Goal: Task Accomplishment & Management: Manage account settings

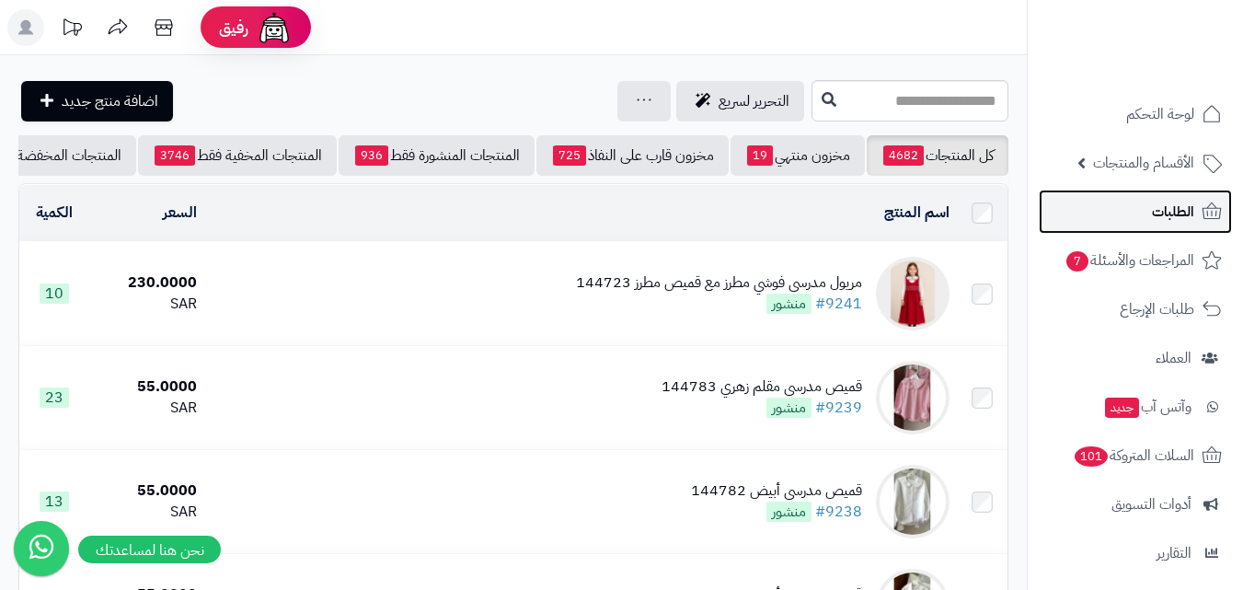
click at [1125, 207] on link "الطلبات" at bounding box center [1134, 211] width 193 height 44
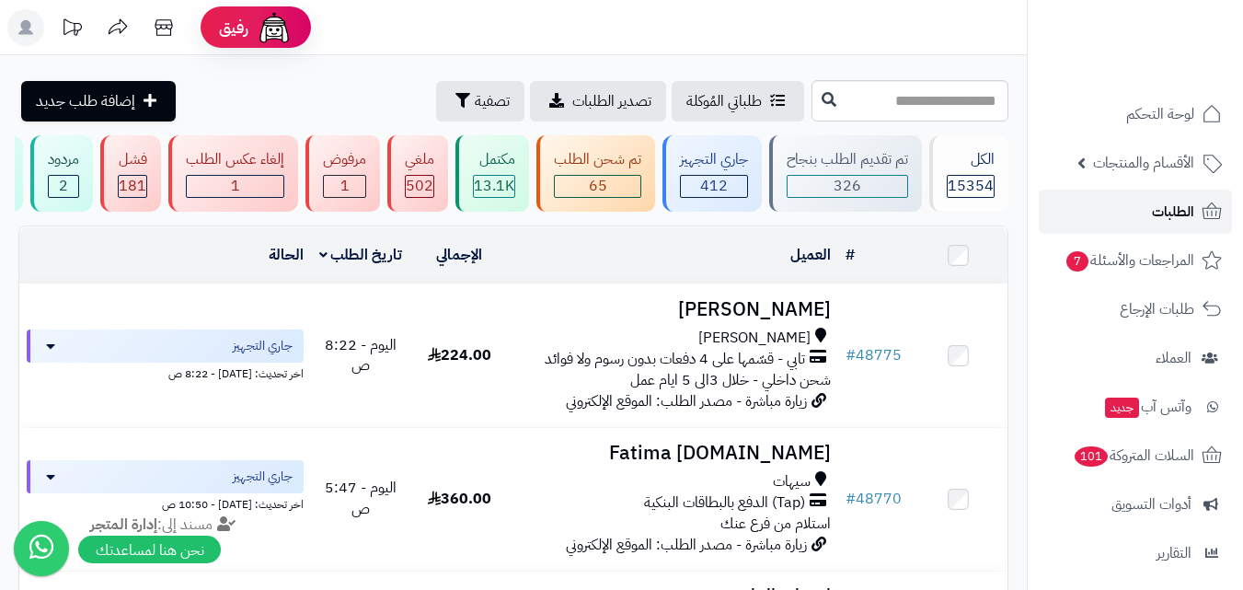
click at [1141, 205] on link "الطلبات" at bounding box center [1134, 211] width 193 height 44
click at [961, 86] on input "text" at bounding box center [909, 100] width 197 height 41
click at [953, 104] on input "text" at bounding box center [909, 100] width 197 height 41
click at [1118, 166] on span "الأقسام والمنتجات" at bounding box center [1143, 163] width 101 height 26
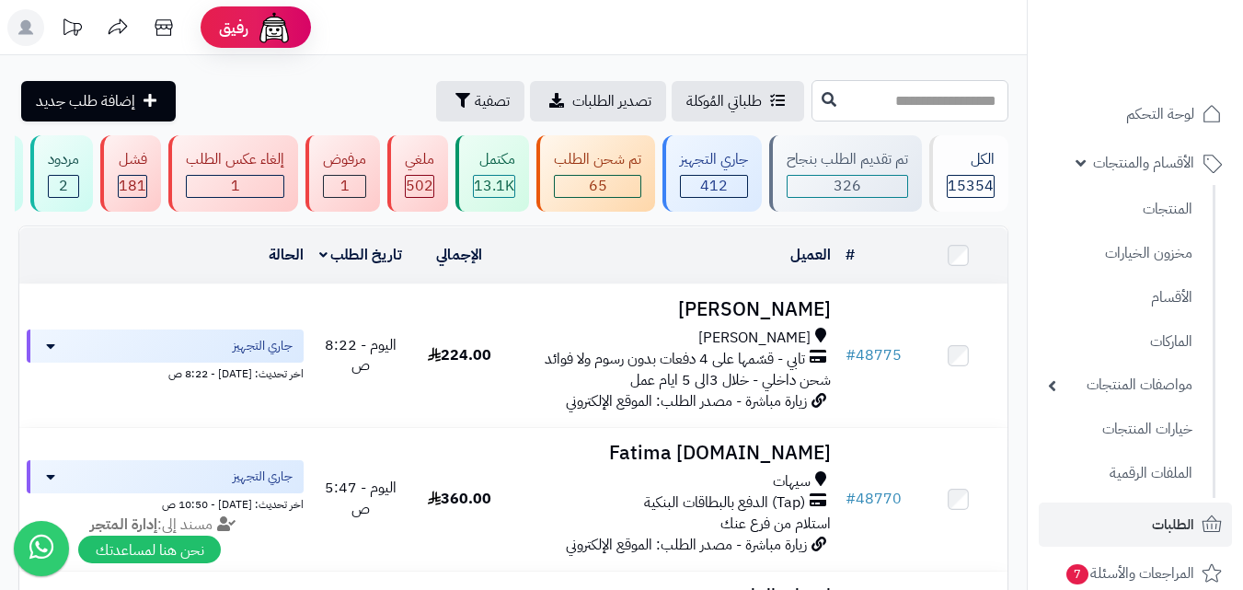
click at [937, 108] on input "text" at bounding box center [909, 100] width 197 height 41
type input "*******"
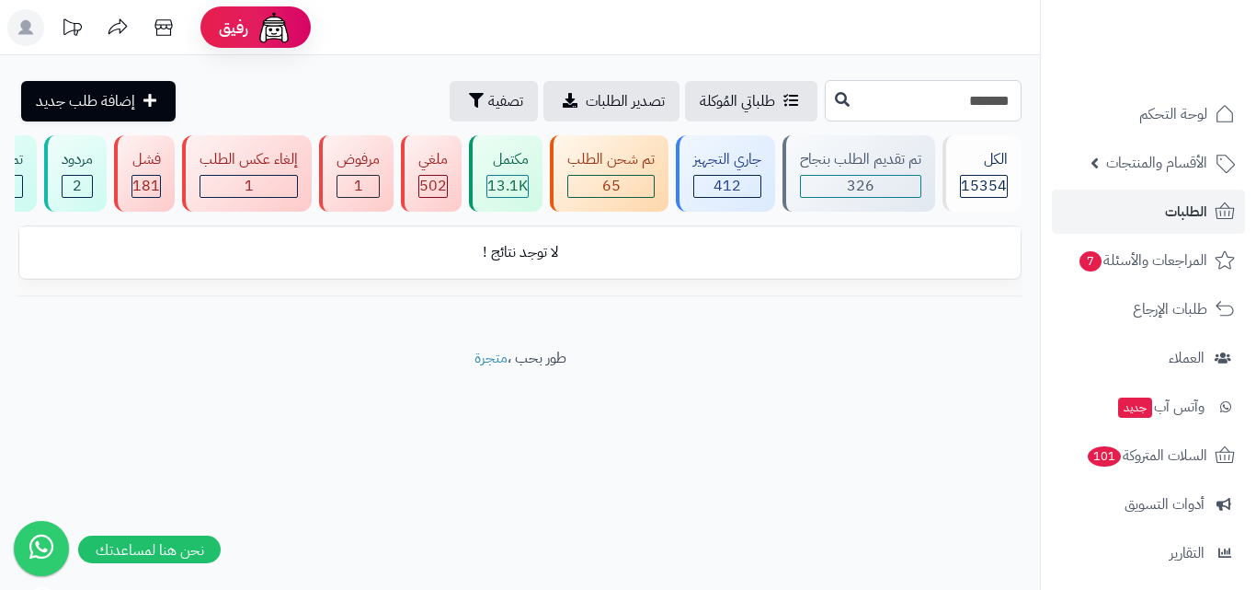
drag, startPoint x: 961, startPoint y: 103, endPoint x: 974, endPoint y: 99, distance: 13.4
click at [974, 99] on input "*******" at bounding box center [923, 100] width 197 height 41
type input "*****"
drag, startPoint x: 946, startPoint y: 108, endPoint x: 1186, endPoint y: 127, distance: 239.9
click at [1186, 127] on div "رفيق ! الطلبات معالجة مكتمل إرجاع المنتجات العملاء المتواجدون الان 19968 عملاء …" at bounding box center [628, 295] width 1256 height 590
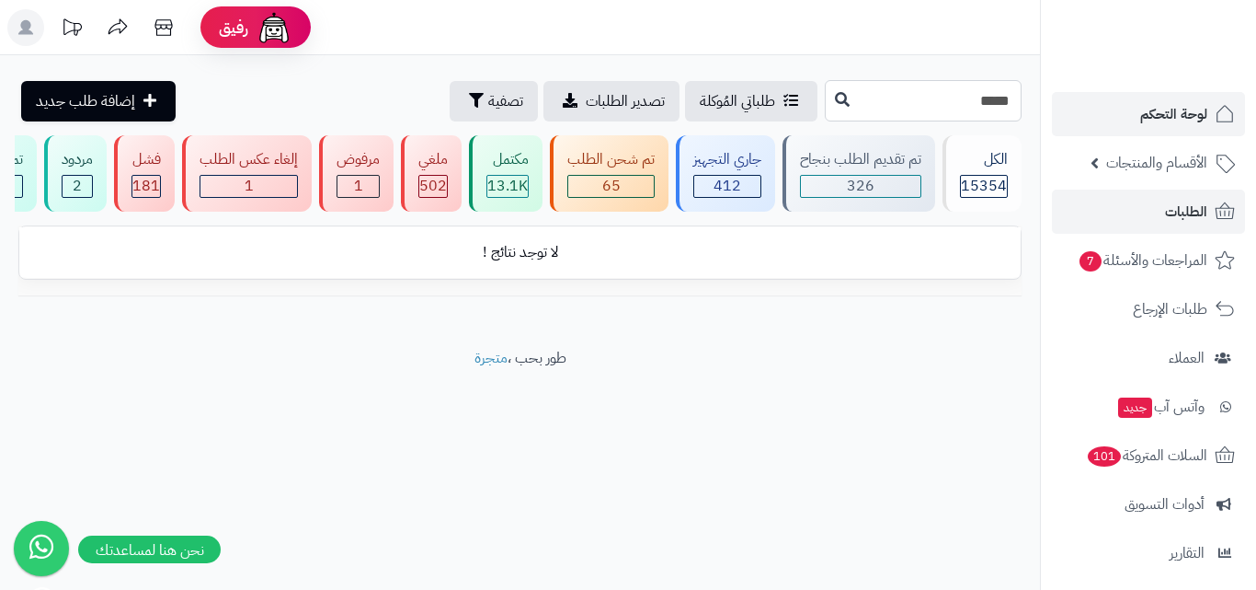
type input "*****"
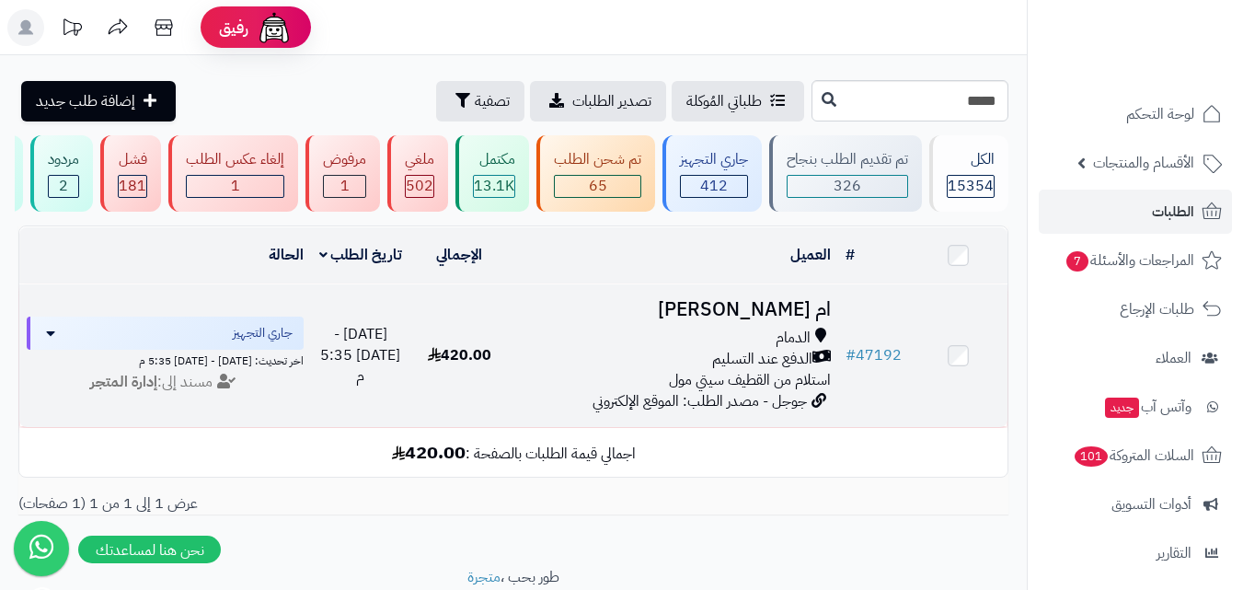
click at [768, 391] on span "استلام من القطيف سيتي مول" at bounding box center [750, 380] width 162 height 22
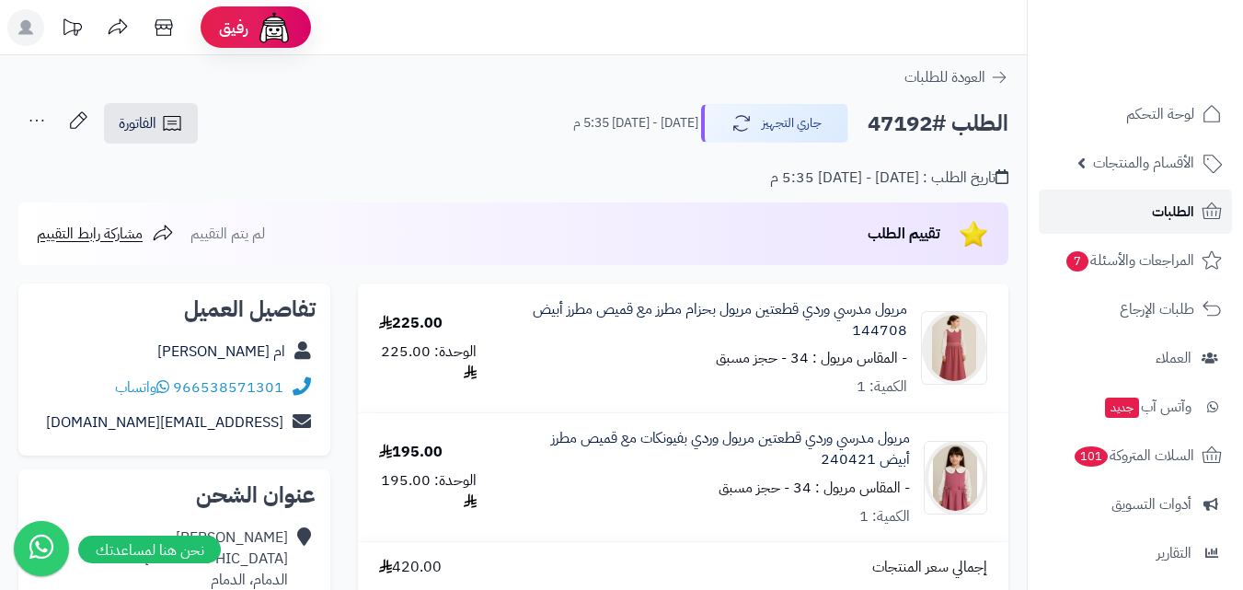
click at [1092, 219] on link "الطلبات" at bounding box center [1134, 211] width 193 height 44
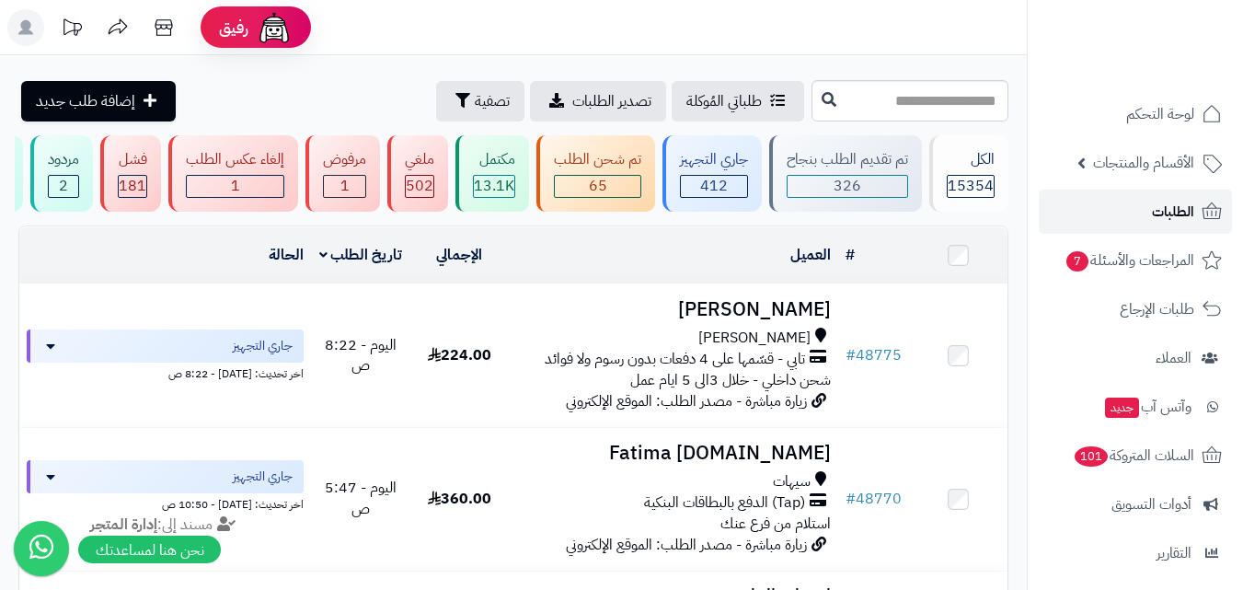
click at [1116, 217] on link "الطلبات" at bounding box center [1134, 211] width 193 height 44
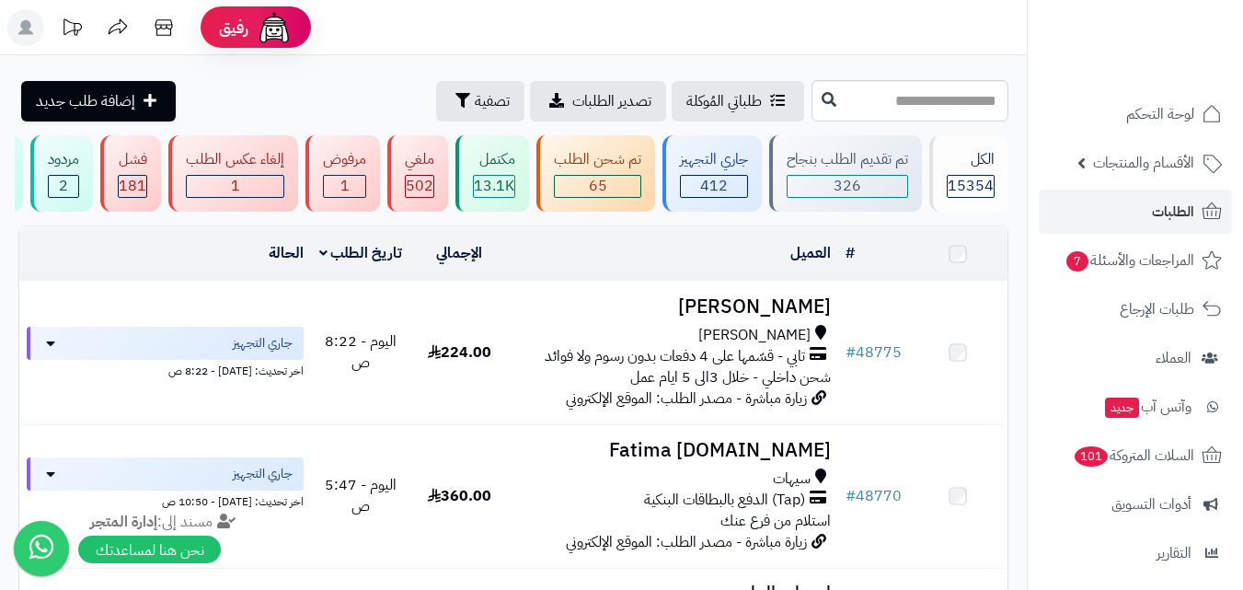
click at [859, 107] on input "text" at bounding box center [909, 100] width 197 height 41
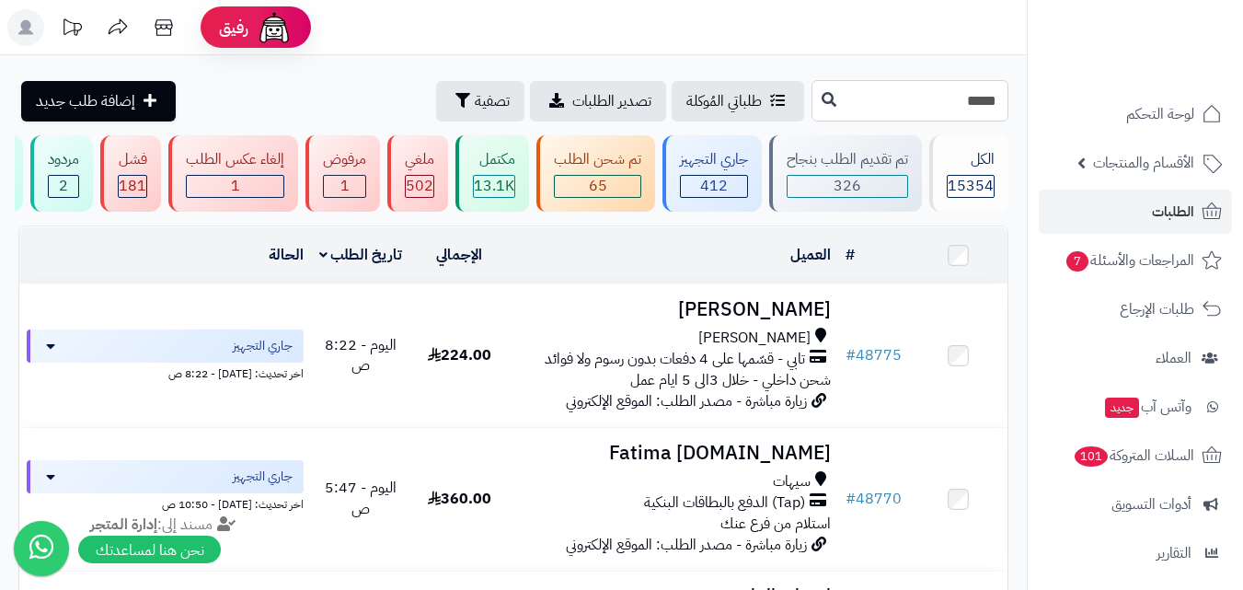
type input "*****"
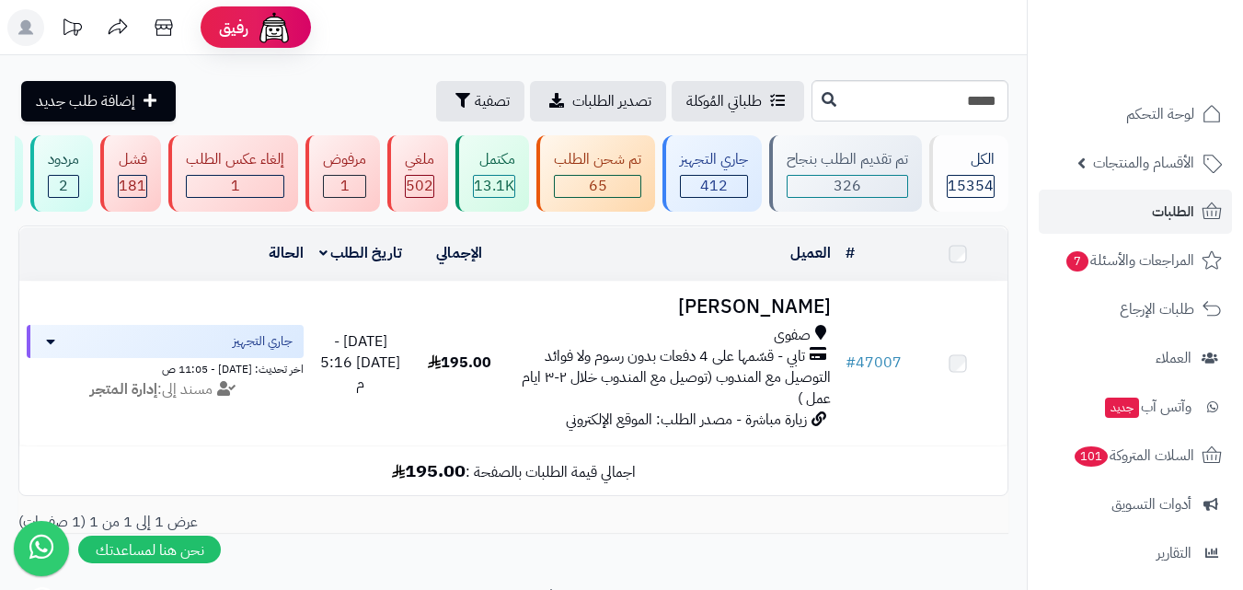
click at [730, 390] on span "التوصيل مع المندوب (توصيل مع المندوب خلال ٢-٣ ايام عمل )" at bounding box center [676, 387] width 309 height 43
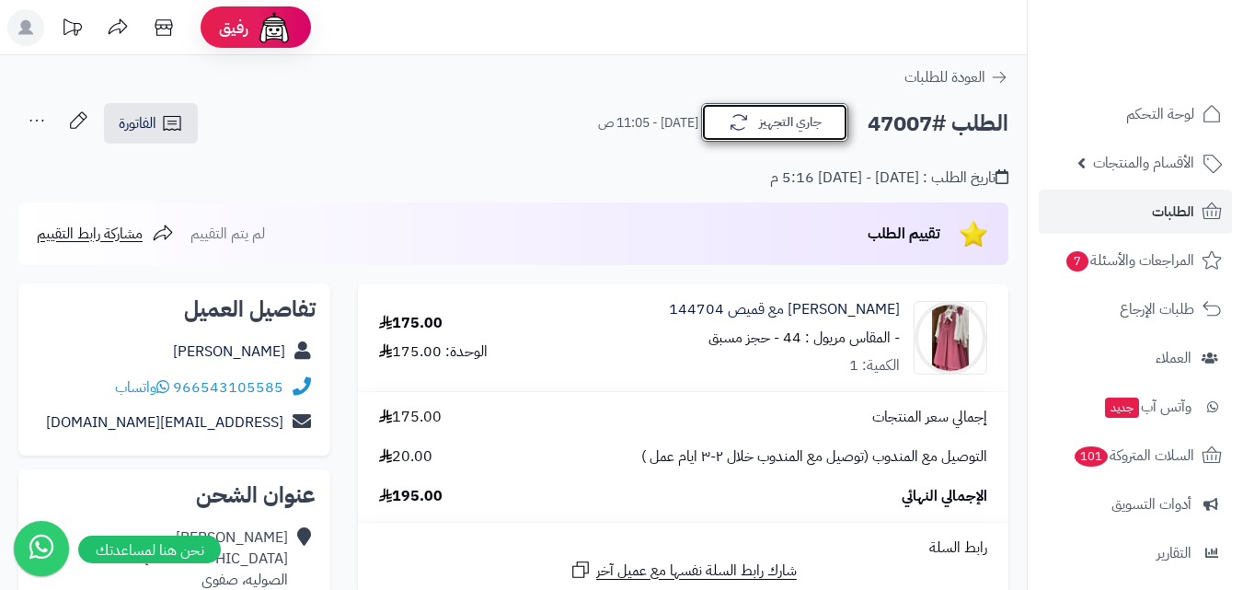
click at [790, 122] on button "جاري التجهيز" at bounding box center [774, 122] width 147 height 39
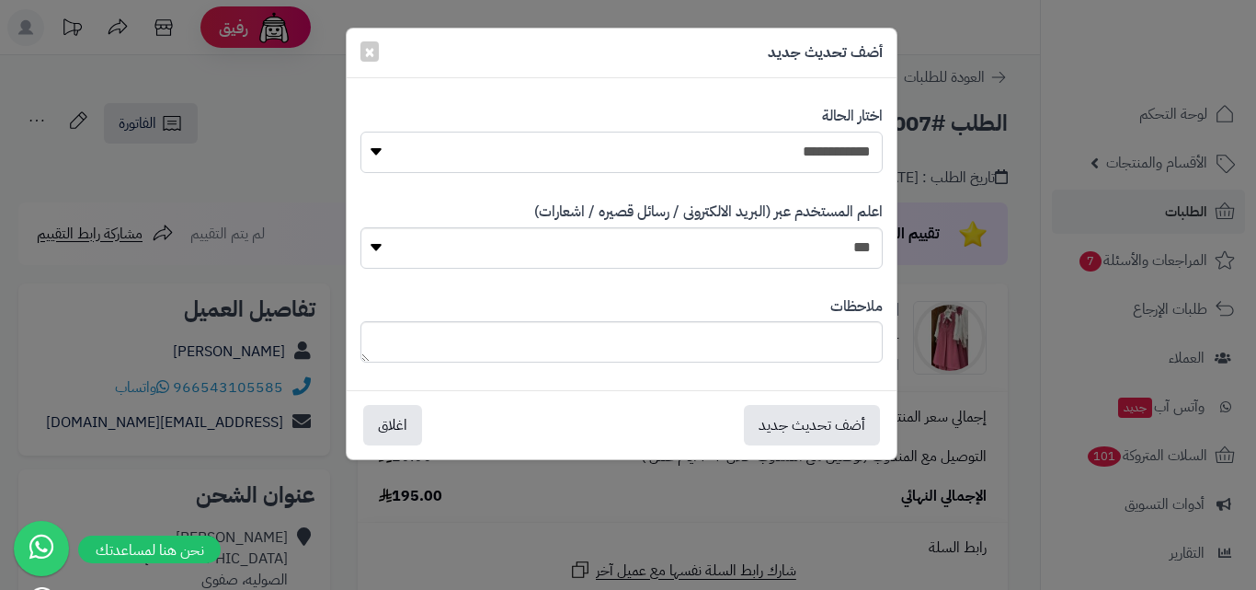
click at [851, 154] on select "**********" at bounding box center [622, 152] width 522 height 41
select select "*"
click at [361, 132] on select "**********" at bounding box center [622, 152] width 522 height 41
click at [828, 422] on button "أضف تحديث جديد" at bounding box center [812, 424] width 136 height 40
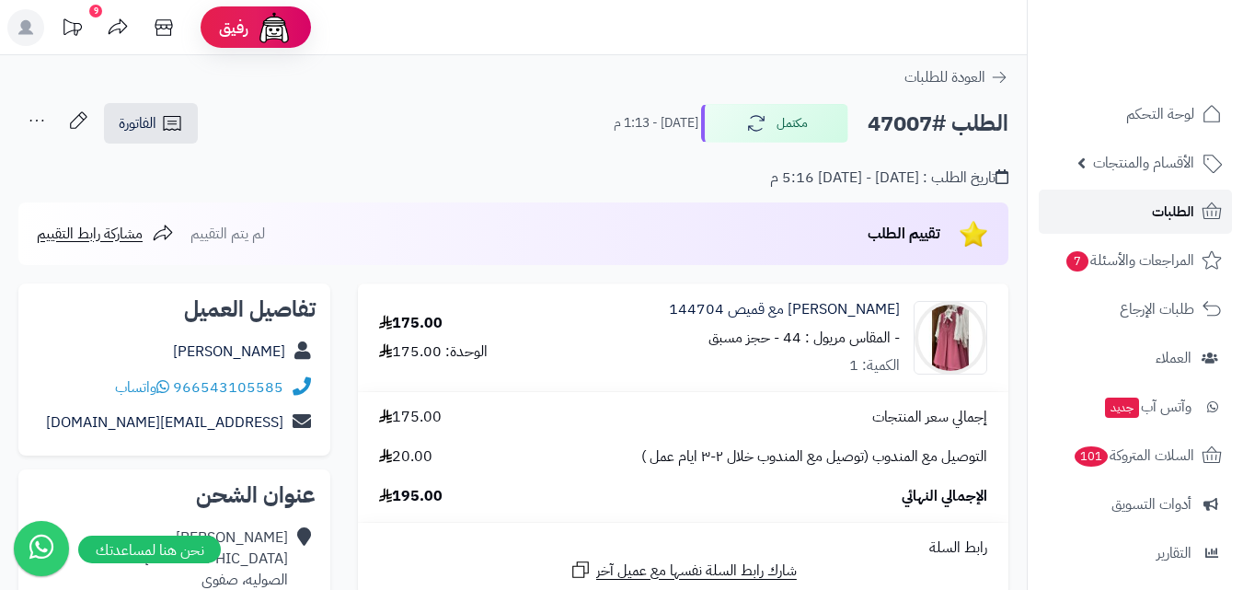
click at [1172, 202] on span "الطلبات" at bounding box center [1173, 212] width 42 height 26
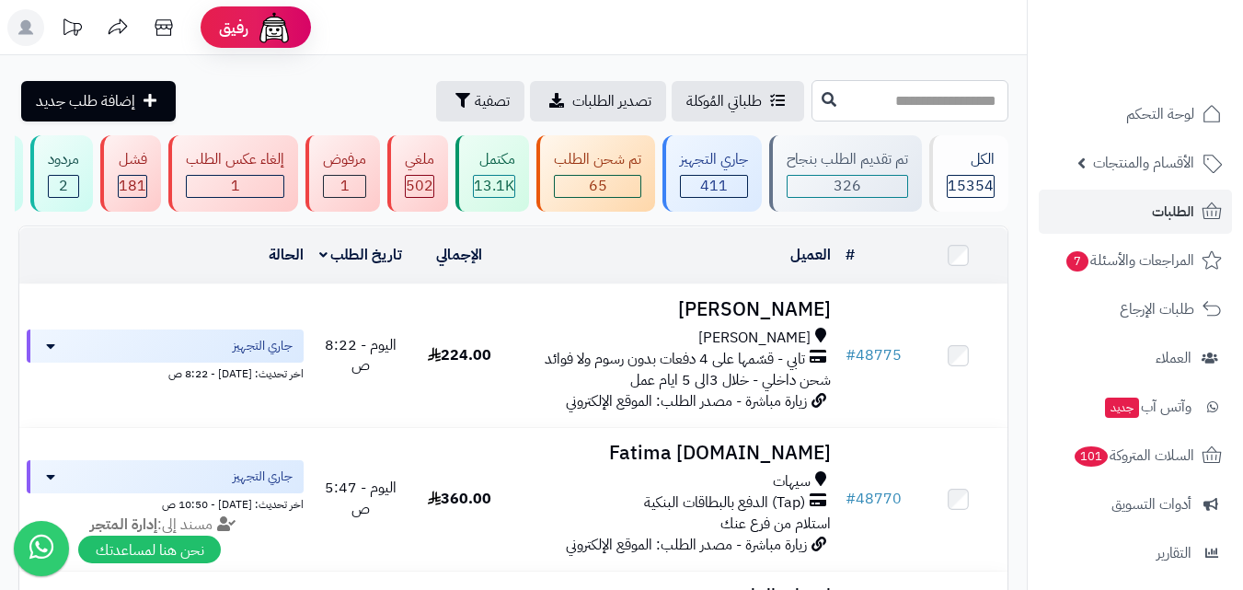
click at [949, 95] on input "text" at bounding box center [909, 100] width 197 height 41
type input "*****"
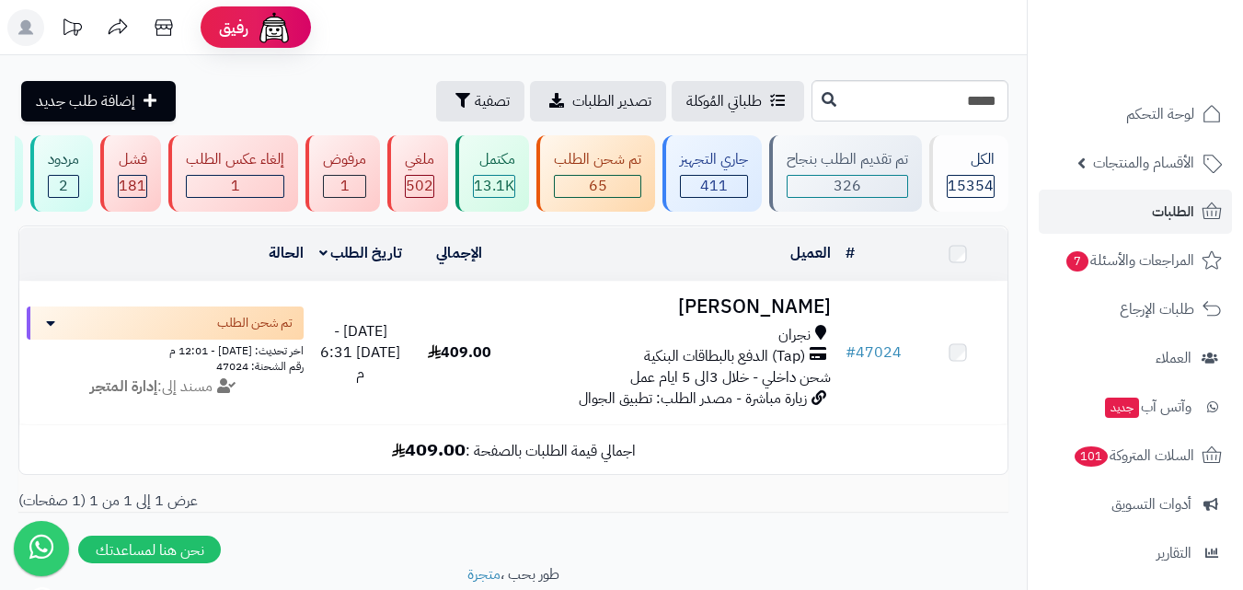
click at [756, 346] on div "نجران" at bounding box center [673, 335] width 315 height 21
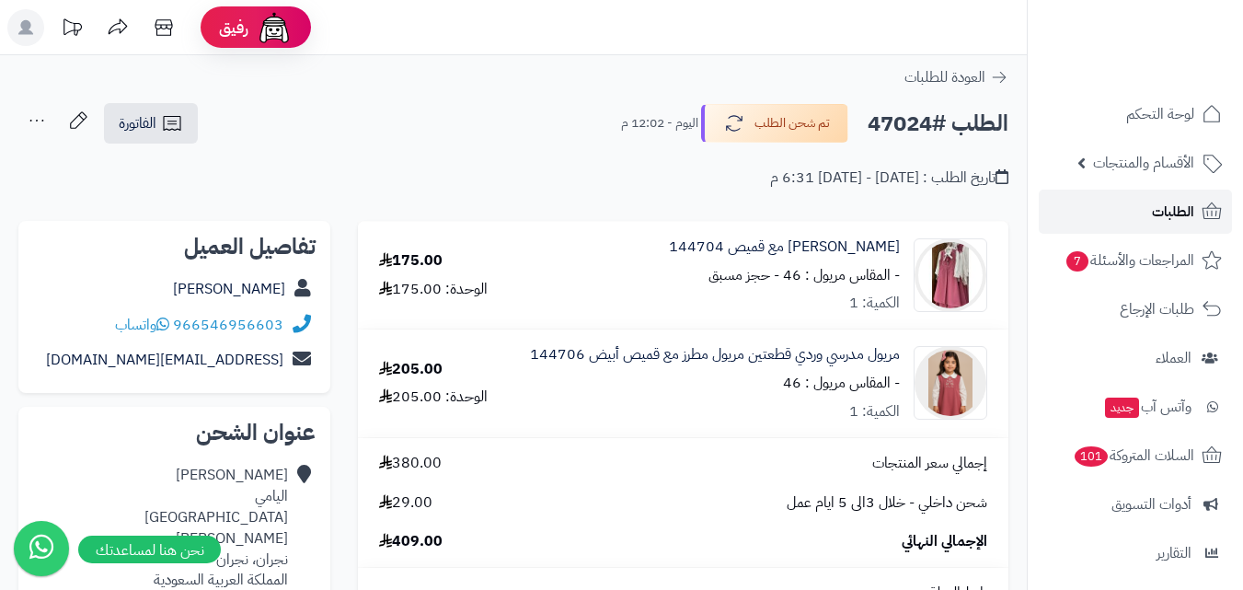
click at [1091, 215] on link "الطلبات" at bounding box center [1134, 211] width 193 height 44
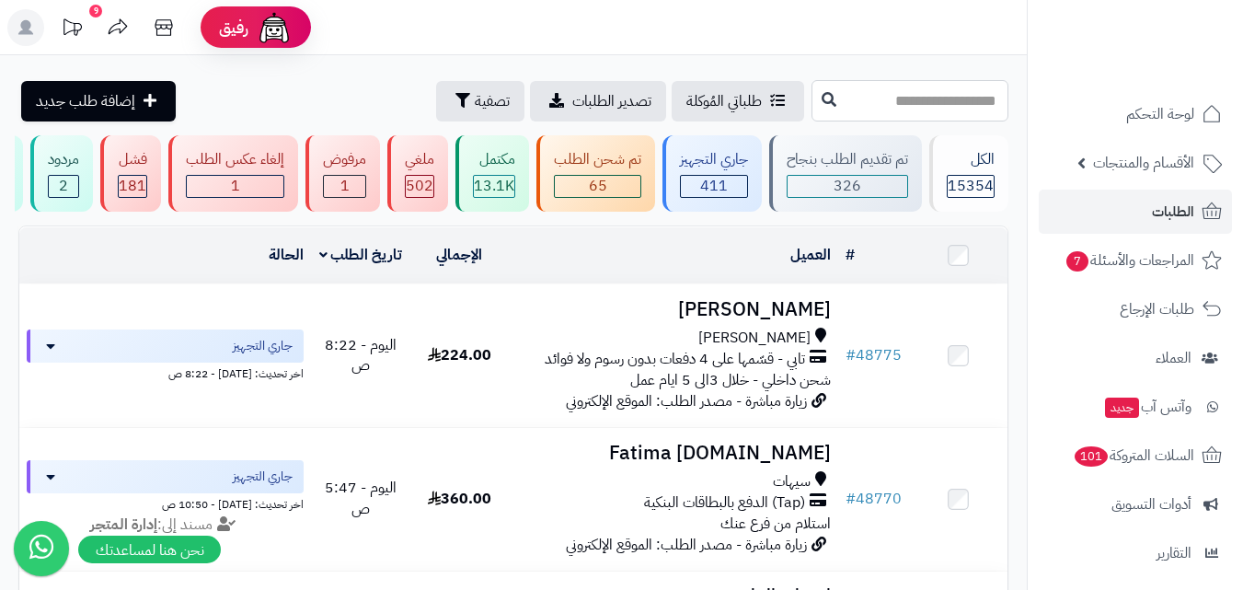
click at [923, 89] on input "text" at bounding box center [909, 100] width 197 height 41
type input "*****"
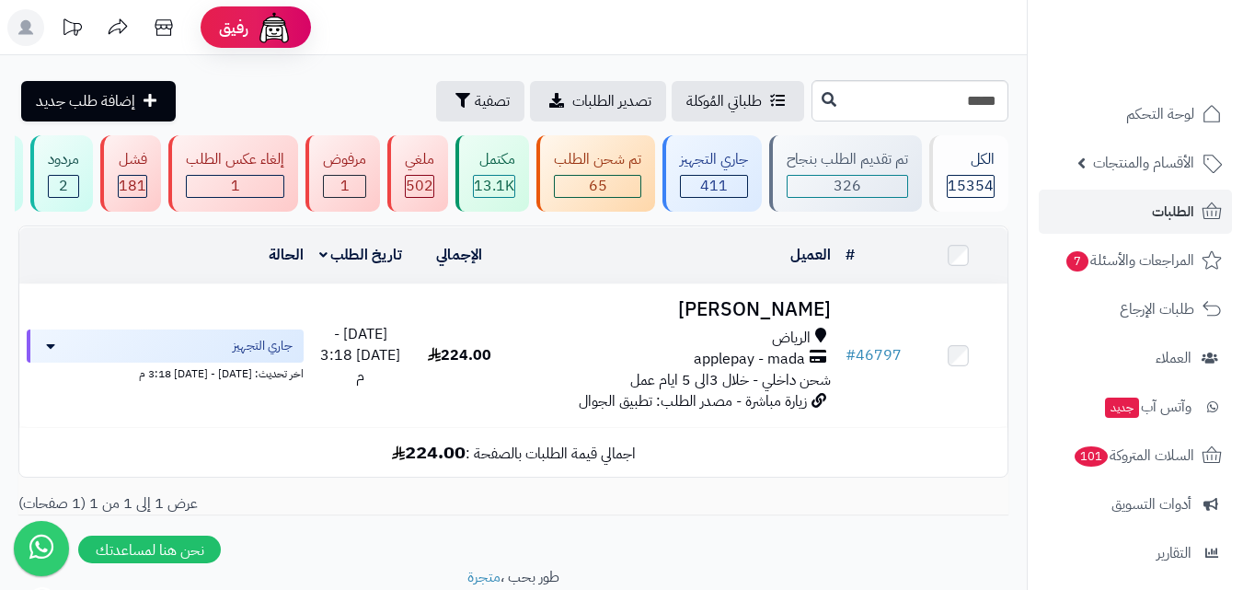
type input "*****"
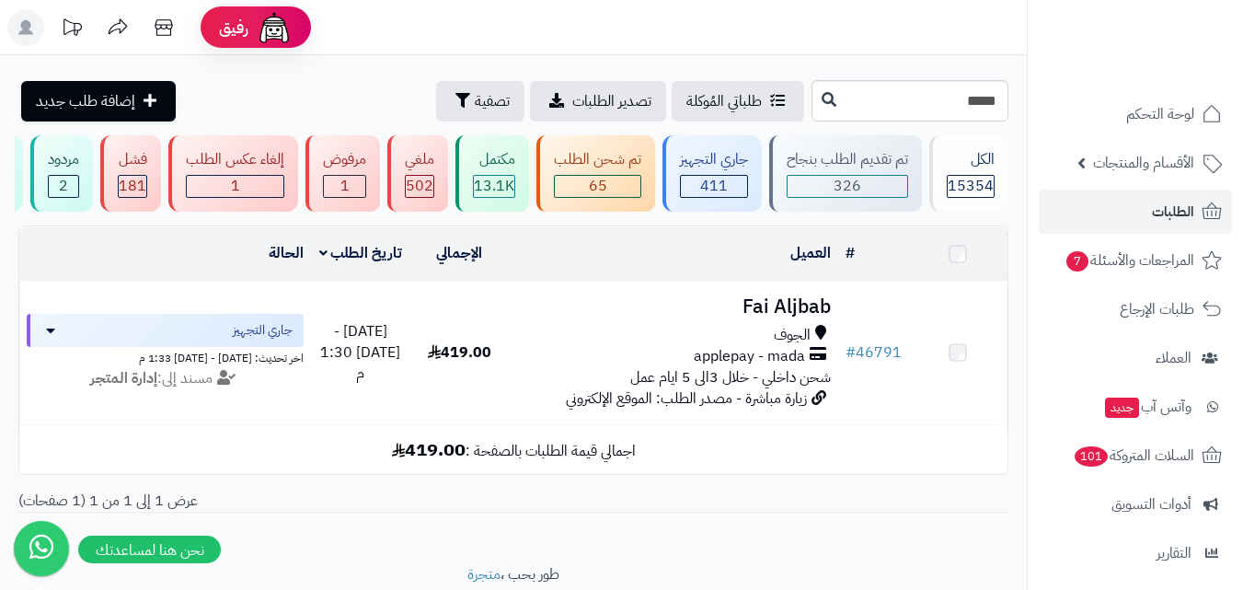
click at [849, 320] on td "# 46791" at bounding box center [873, 352] width 71 height 143
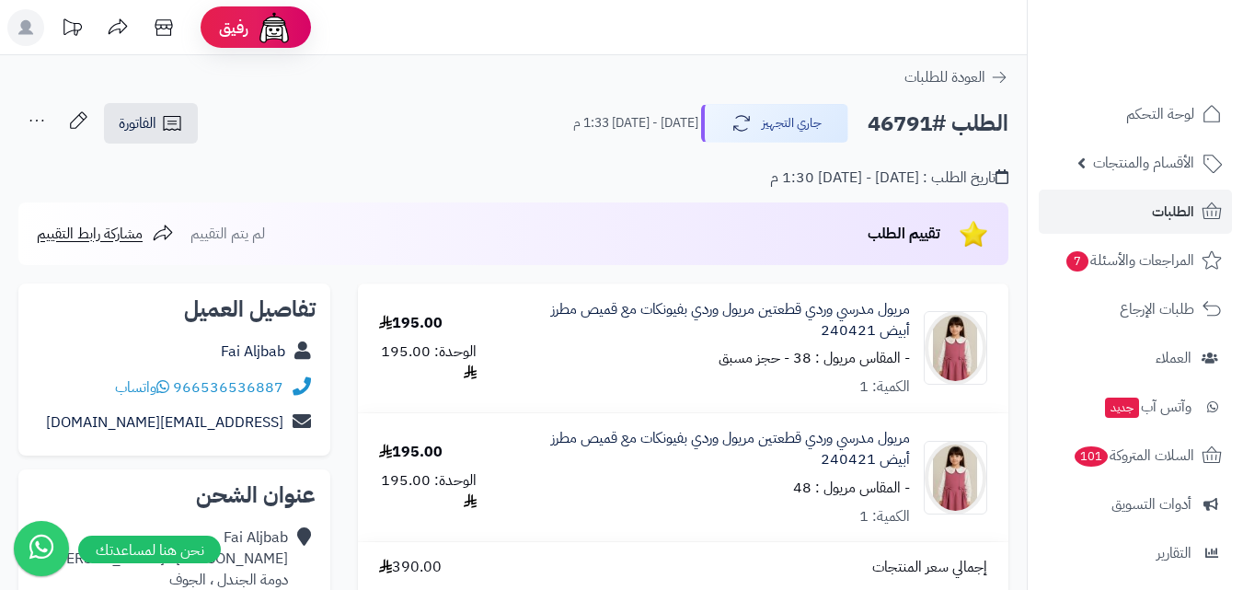
scroll to position [92, 0]
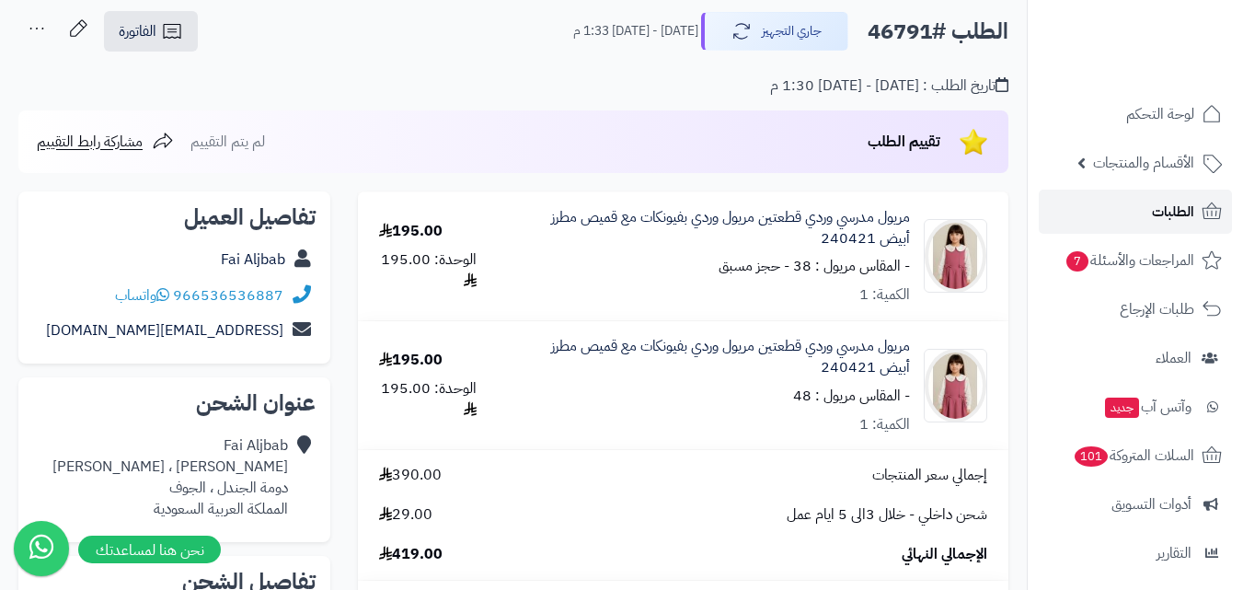
click at [1198, 210] on link "الطلبات" at bounding box center [1134, 211] width 193 height 44
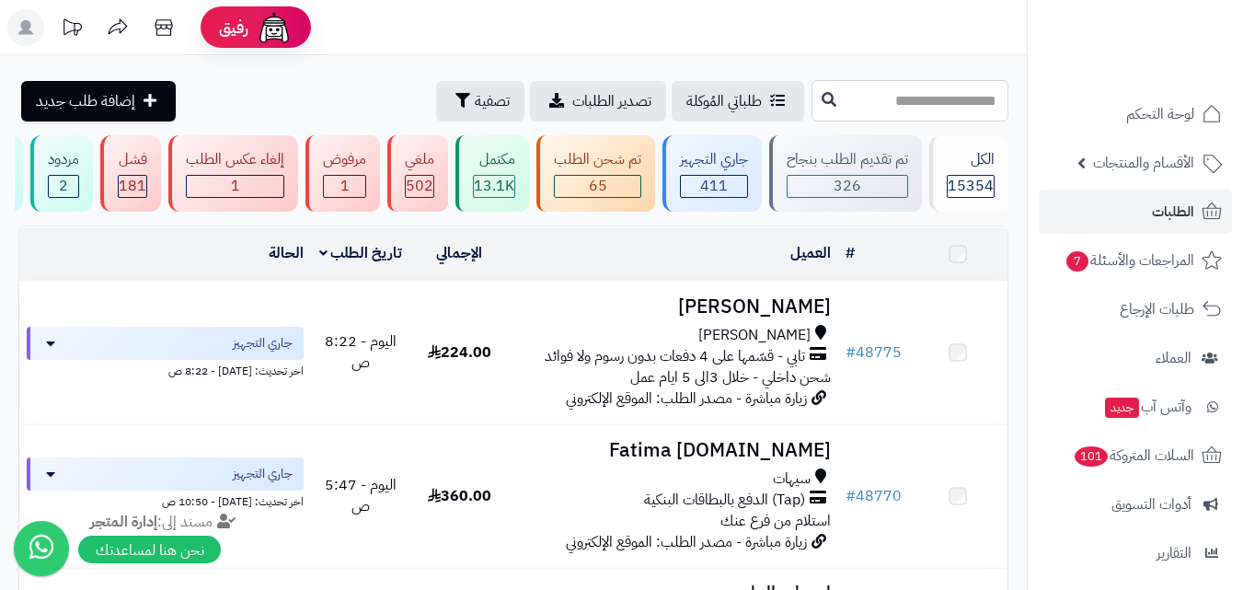
click at [905, 103] on input "text" at bounding box center [909, 100] width 197 height 41
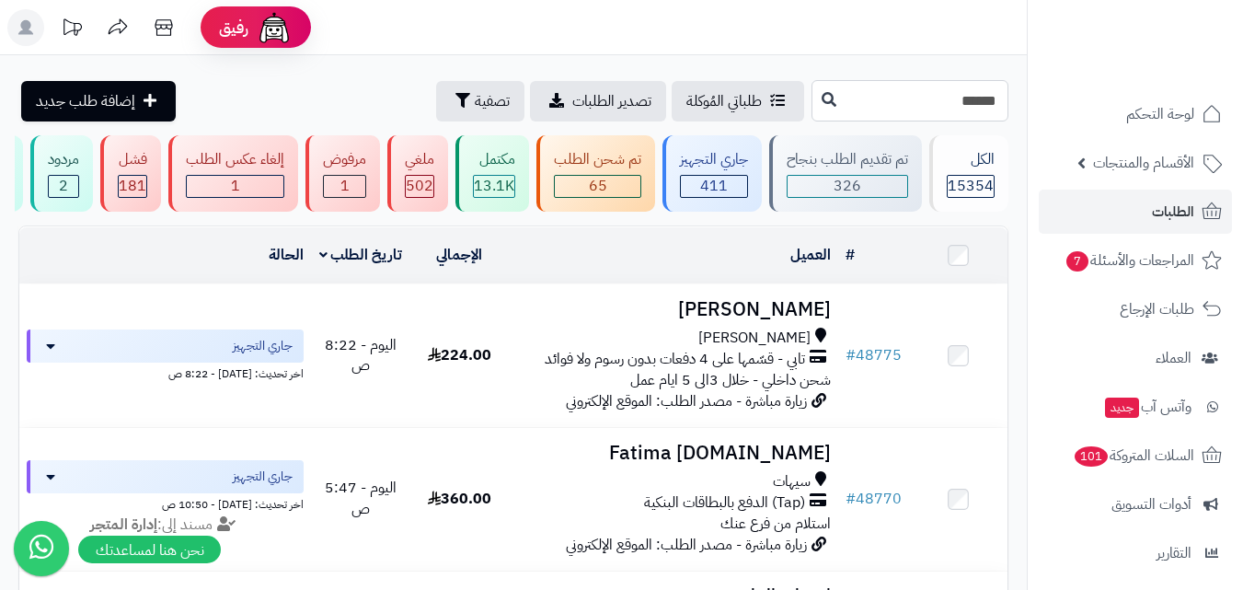
type input "******"
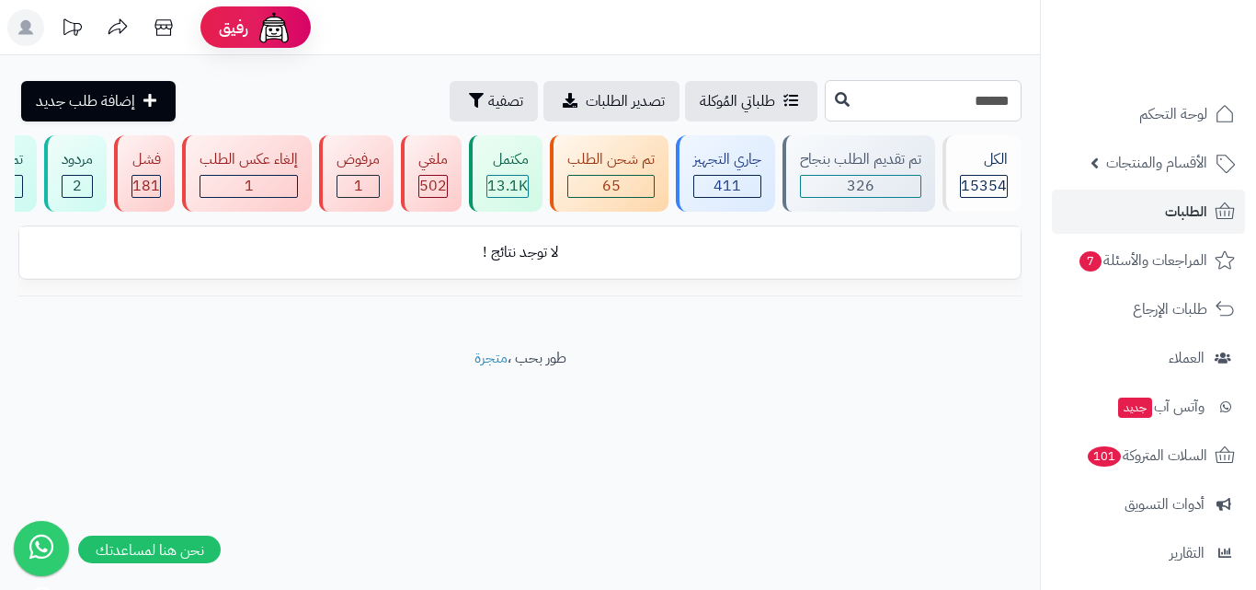
drag, startPoint x: 999, startPoint y: 103, endPoint x: 1039, endPoint y: 107, distance: 40.6
click at [1039, 107] on div "****** طلباتي المُوكلة تصدير الطلبات تصفية إضافة طلب جديد" at bounding box center [520, 100] width 1040 height 41
type input "*****"
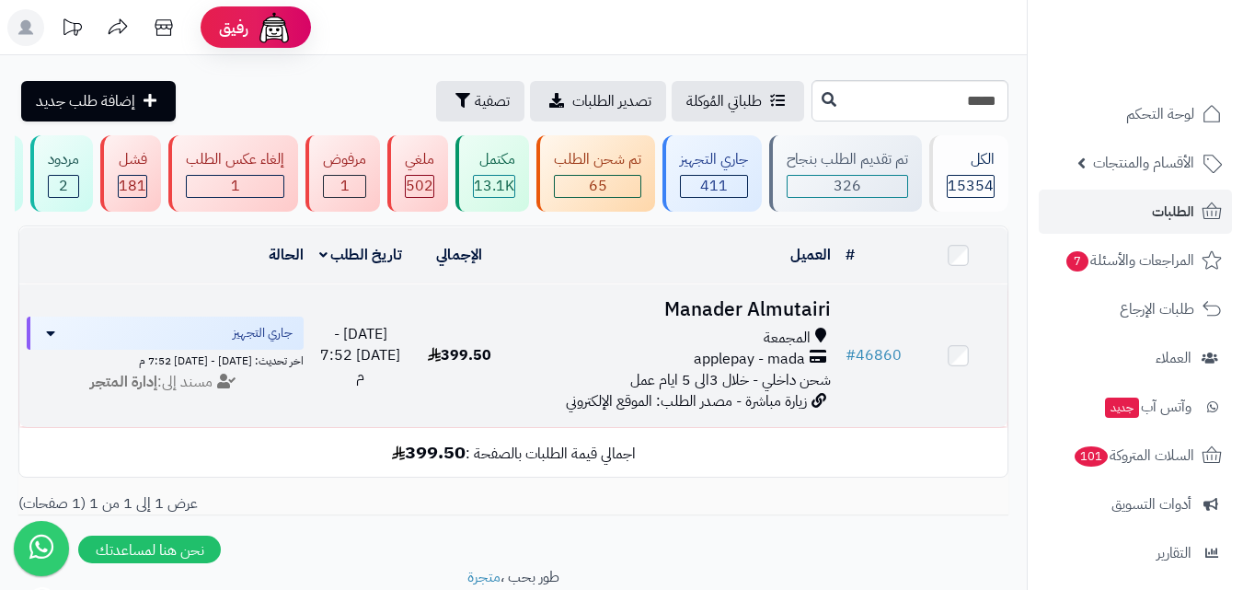
click at [829, 320] on h3 "Manader Almutairi" at bounding box center [673, 309] width 315 height 21
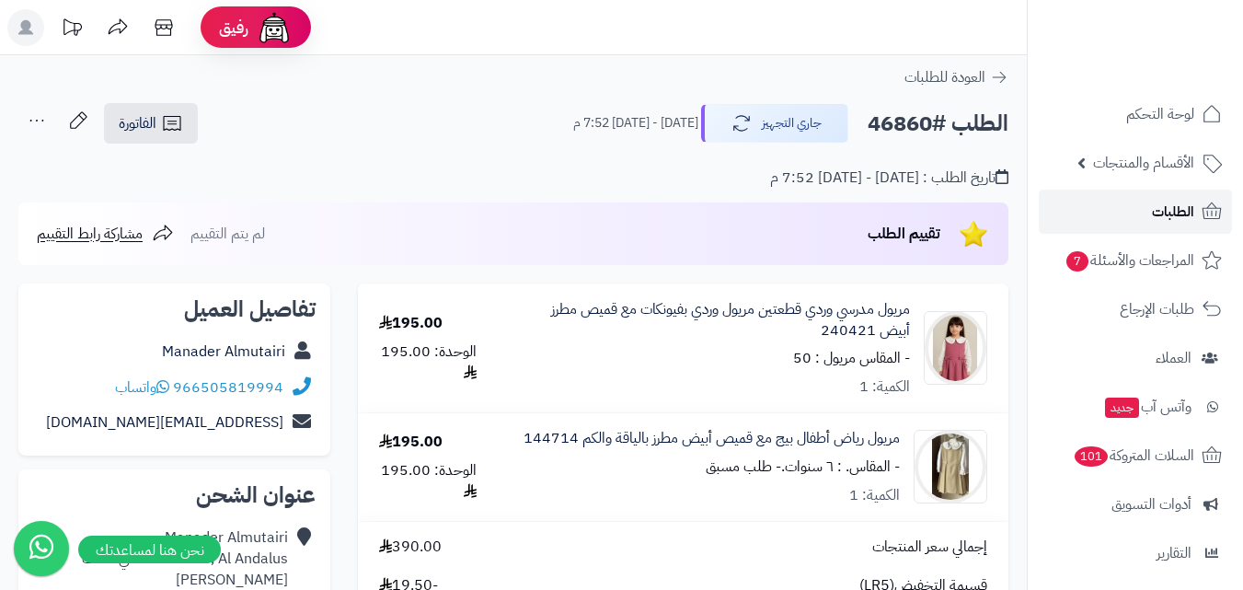
click at [1164, 213] on span "الطلبات" at bounding box center [1173, 212] width 42 height 26
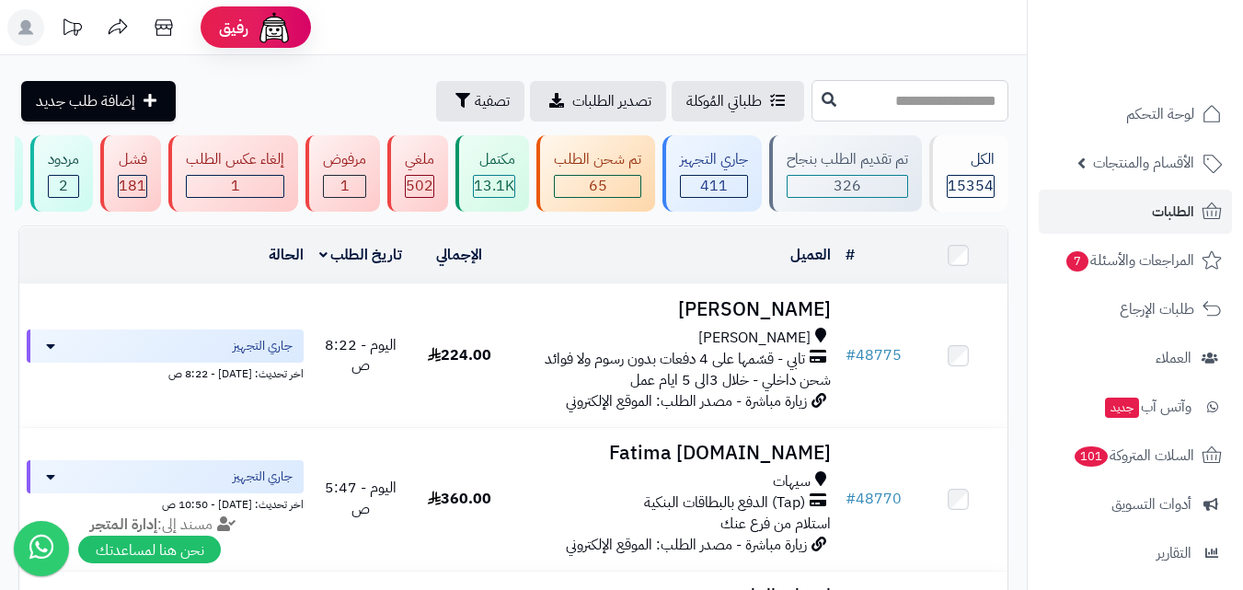
click at [941, 111] on input "text" at bounding box center [909, 100] width 197 height 41
type input "*****"
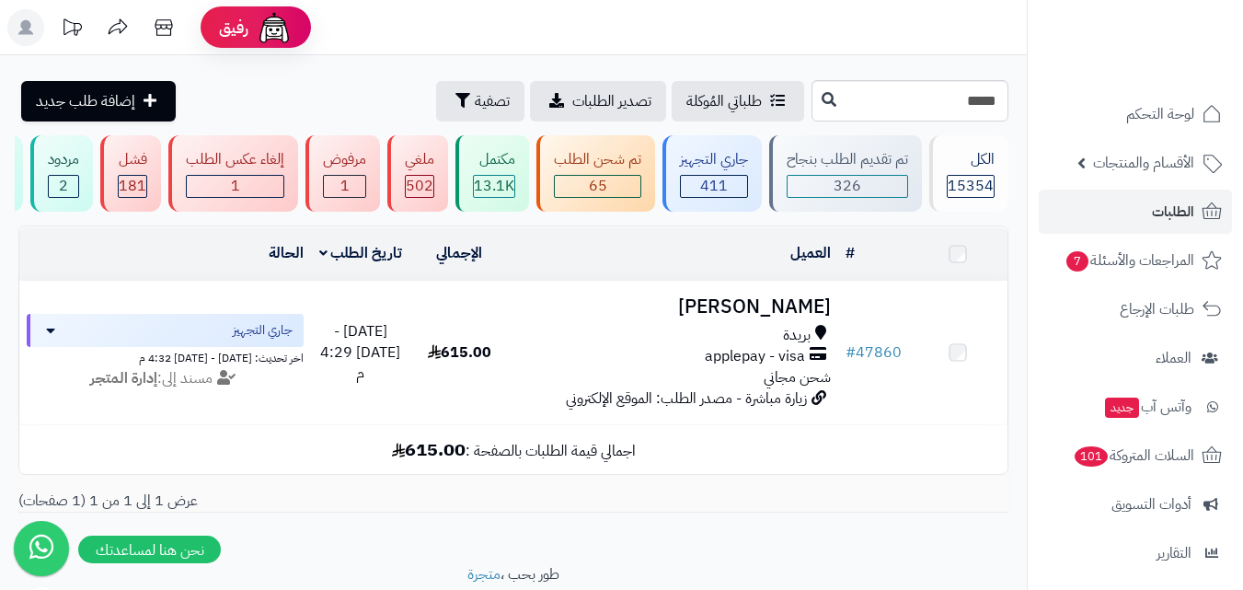
click at [727, 388] on div "بريدة applepay - visa شحن مجاني" at bounding box center [673, 356] width 315 height 63
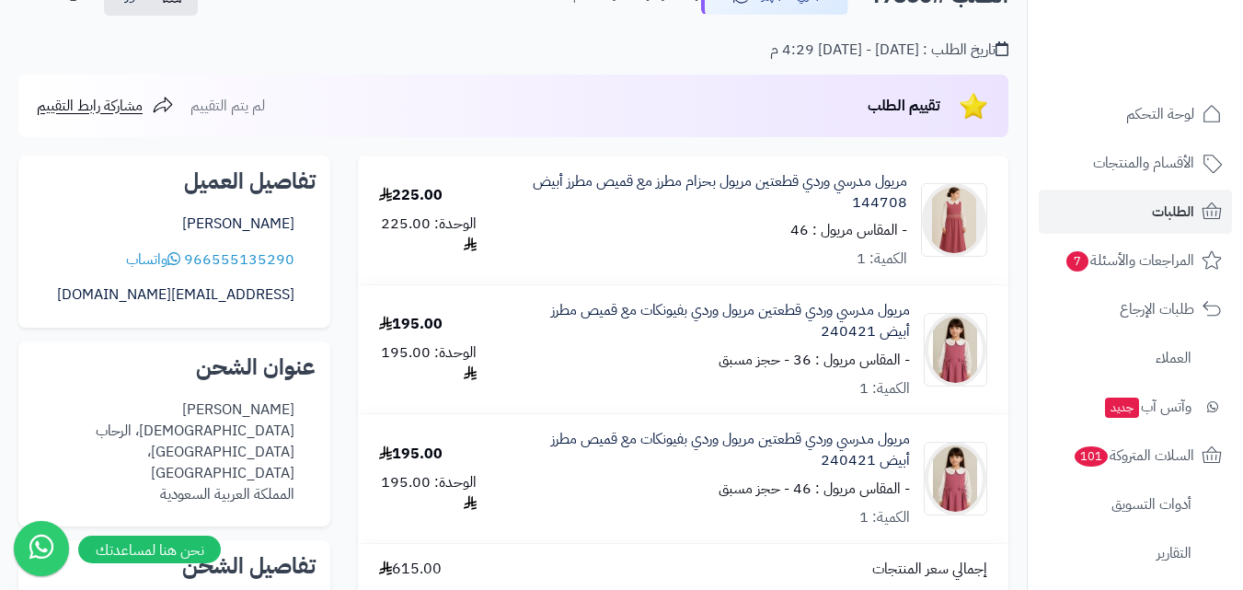
scroll to position [184, 0]
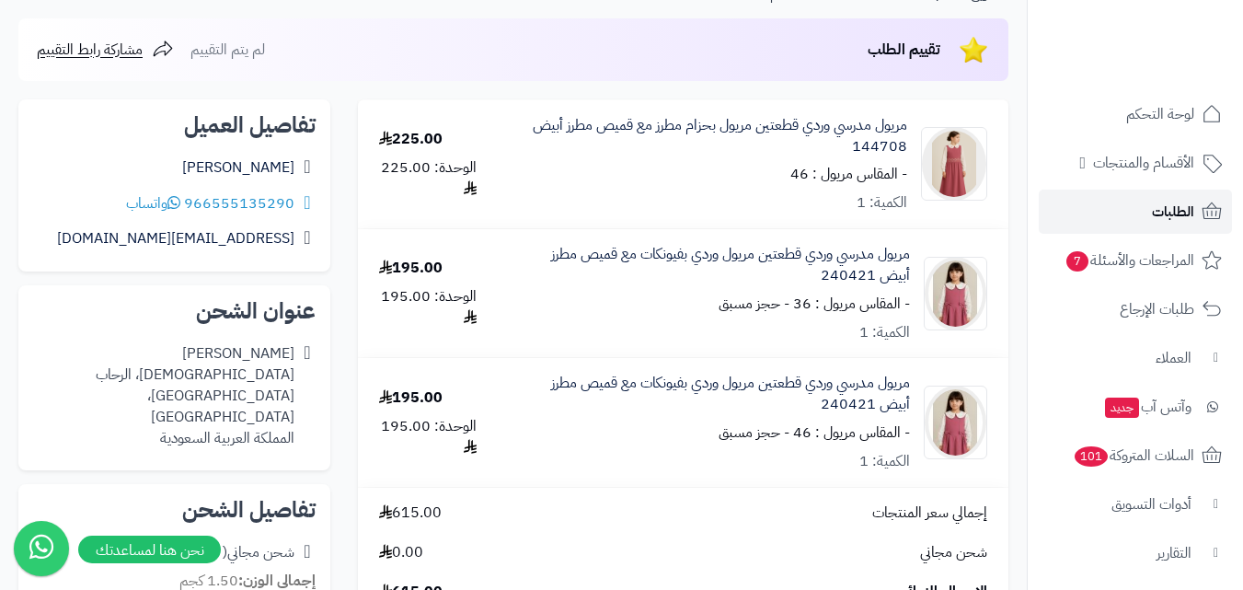
click at [1171, 209] on span "الطلبات" at bounding box center [1173, 212] width 42 height 26
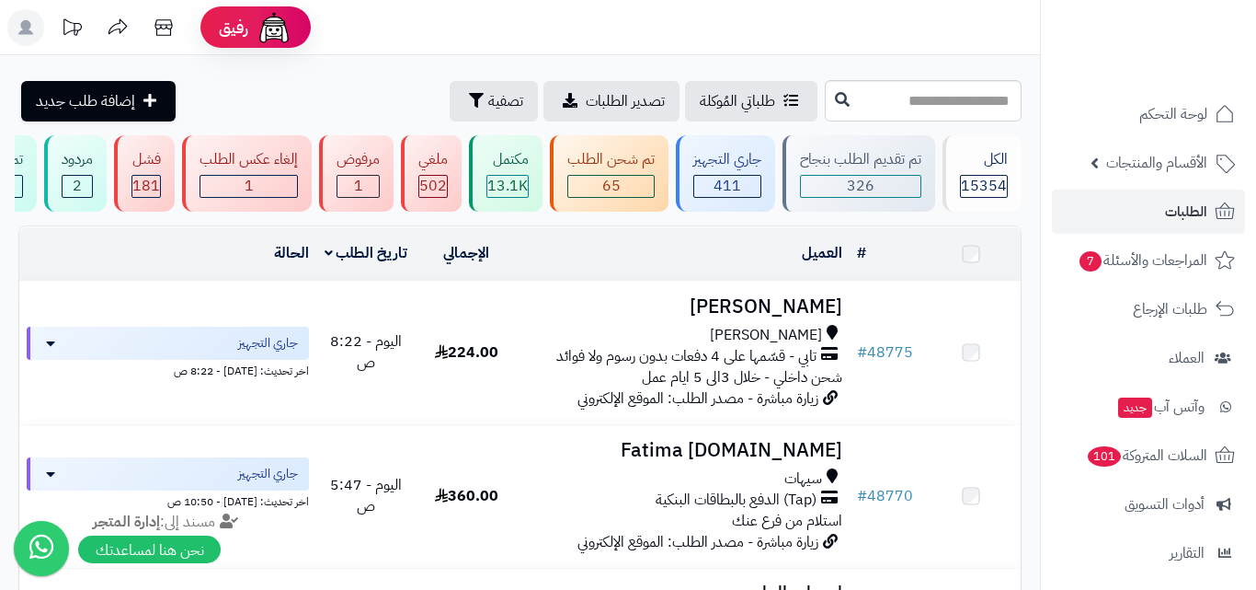
click at [926, 105] on input "text" at bounding box center [923, 100] width 197 height 41
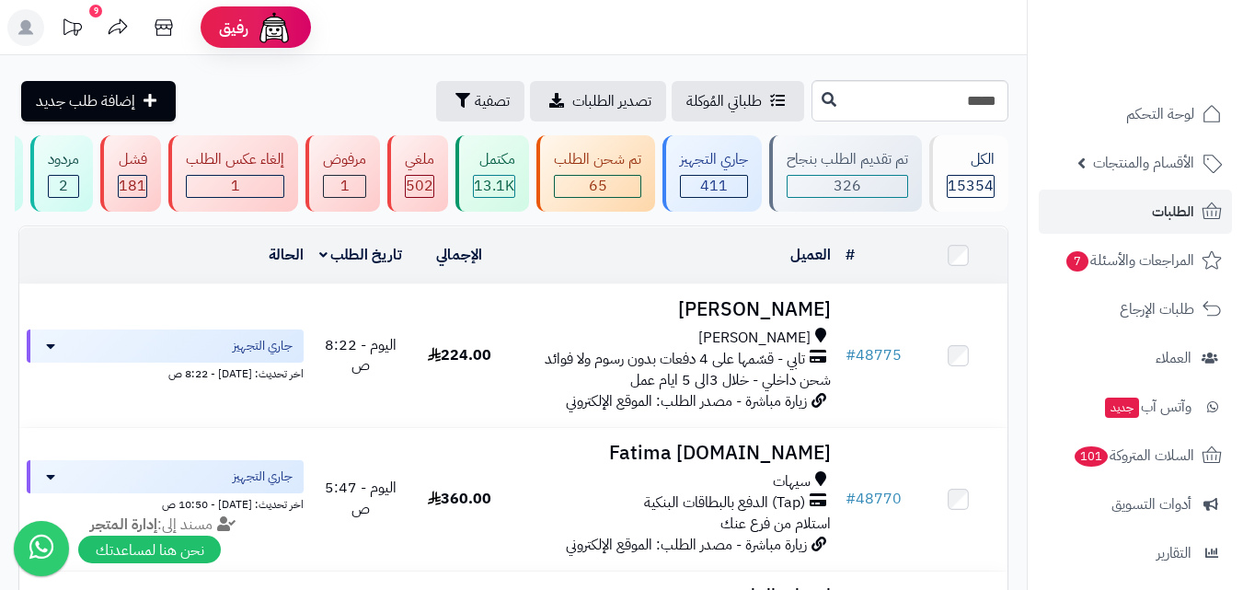
type input "*****"
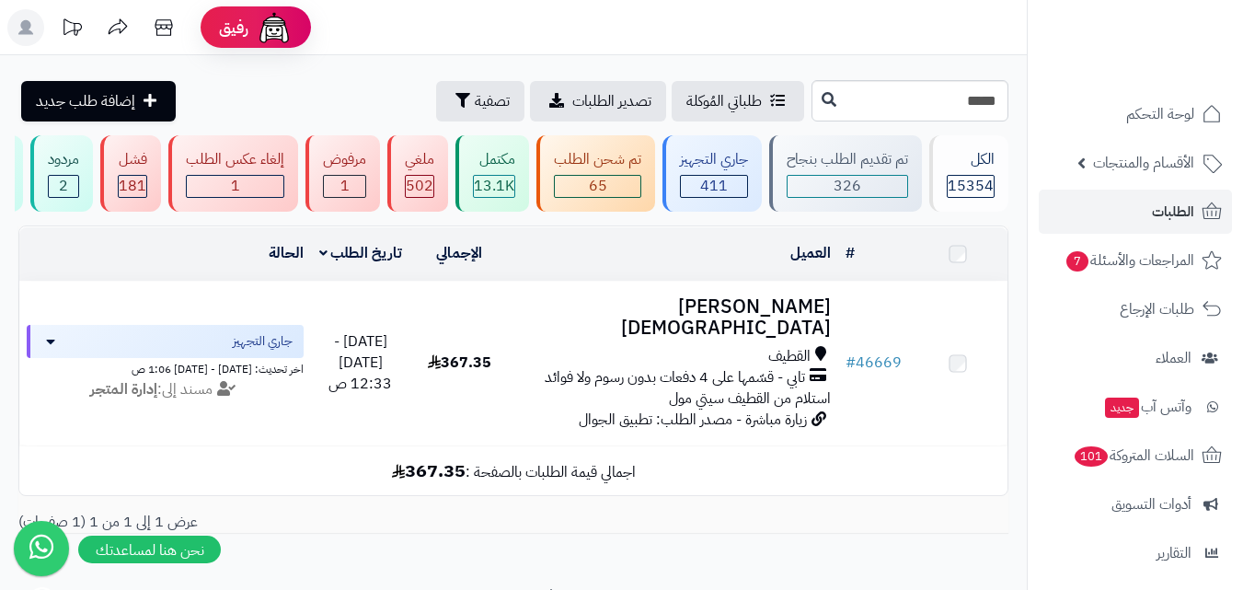
click at [768, 367] on span "تابي - قسّمها على 4 دفعات بدون رسوم ولا فوائد" at bounding box center [674, 377] width 260 height 21
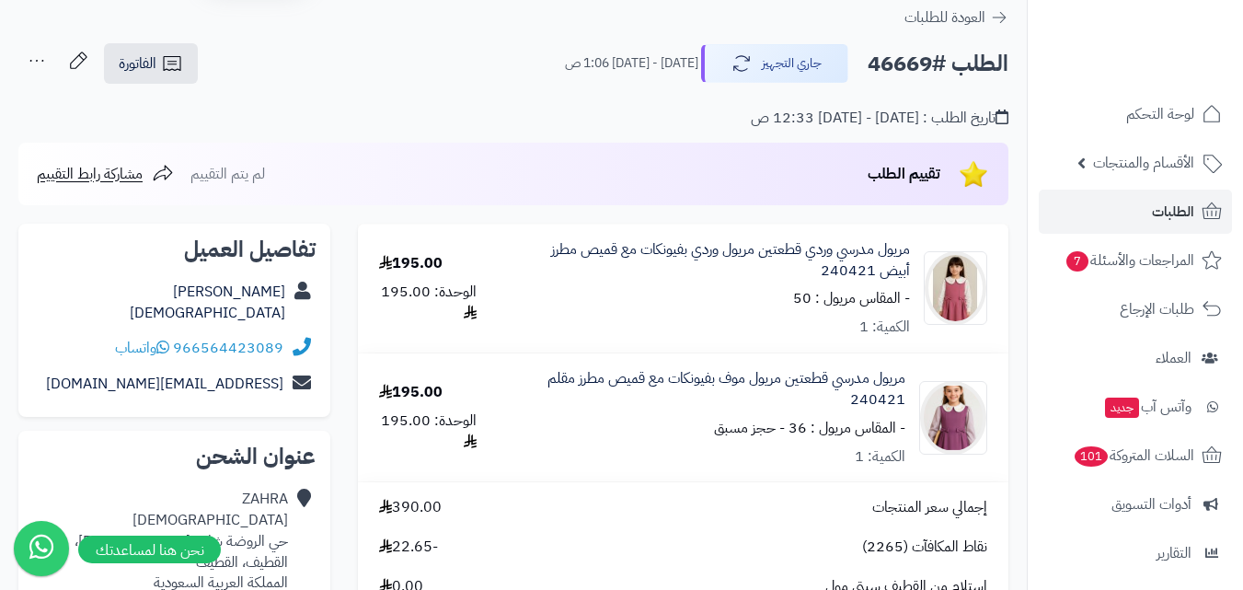
scroll to position [92, 0]
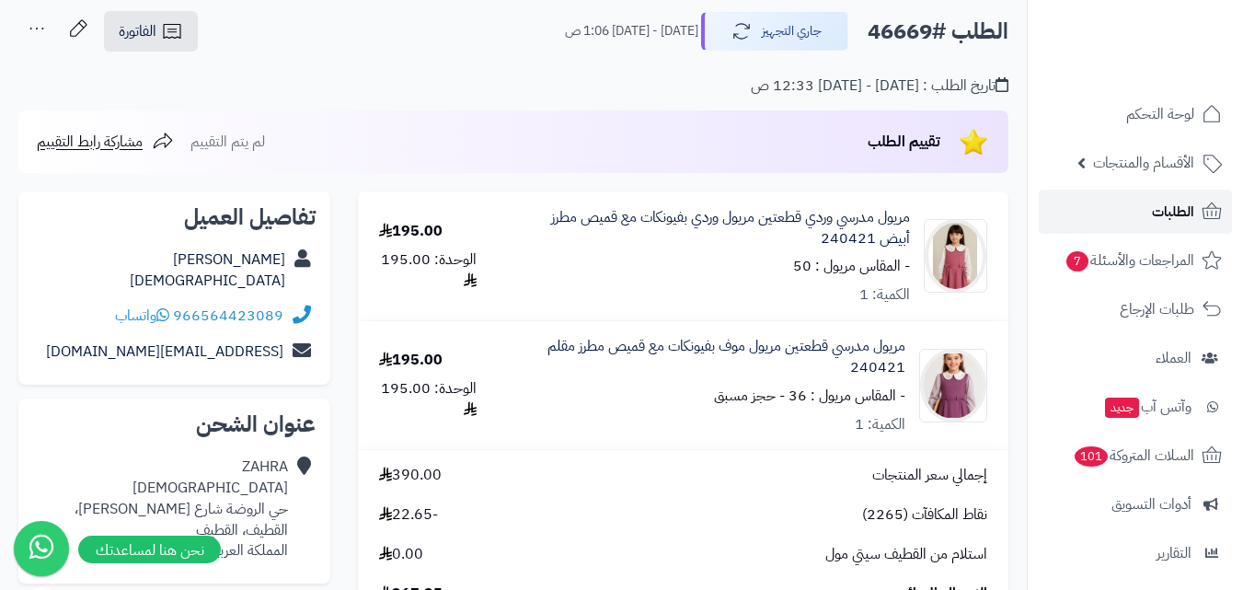
click at [1146, 216] on link "الطلبات" at bounding box center [1134, 211] width 193 height 44
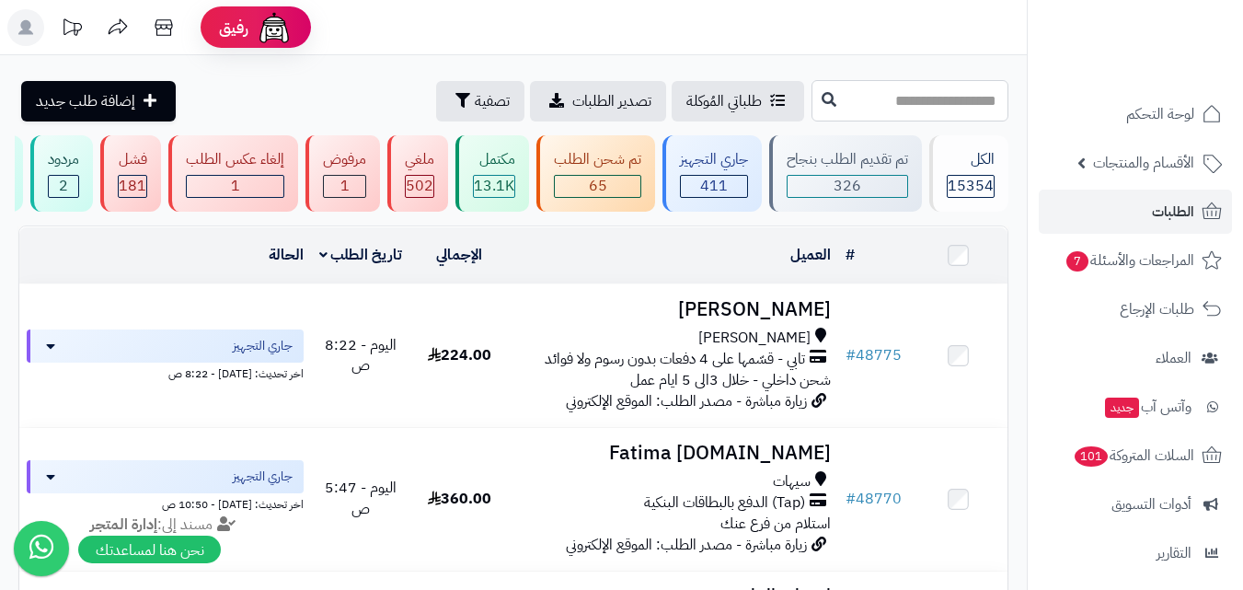
click at [942, 98] on input "text" at bounding box center [909, 100] width 197 height 41
type input "*****"
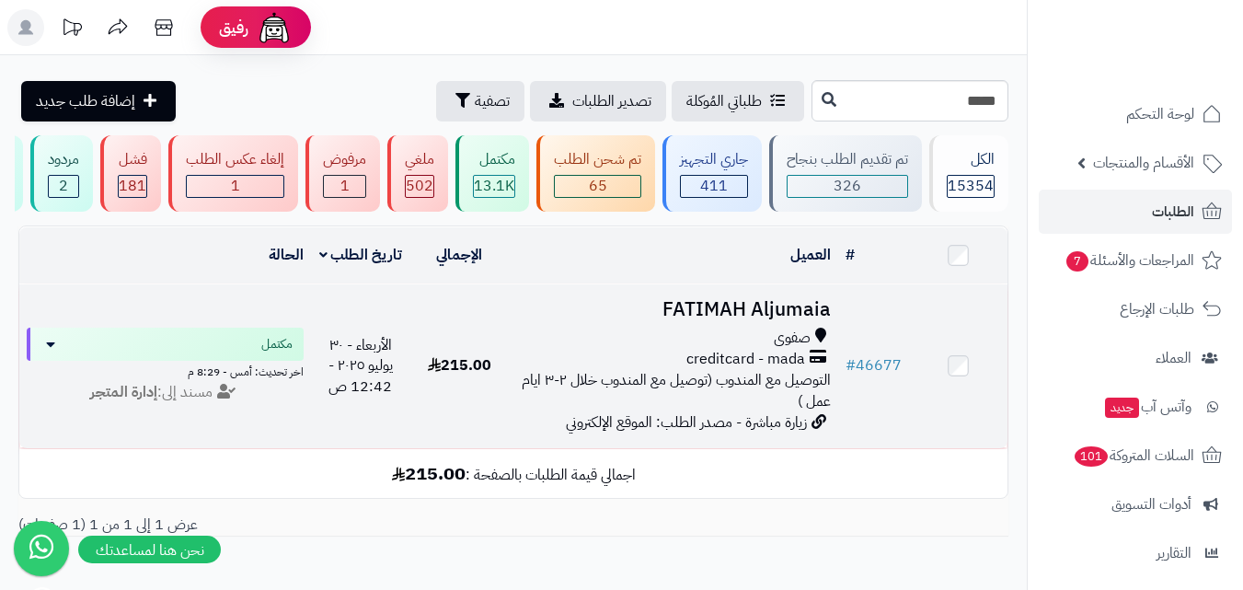
click at [783, 370] on span "creditcard - mada" at bounding box center [745, 359] width 119 height 21
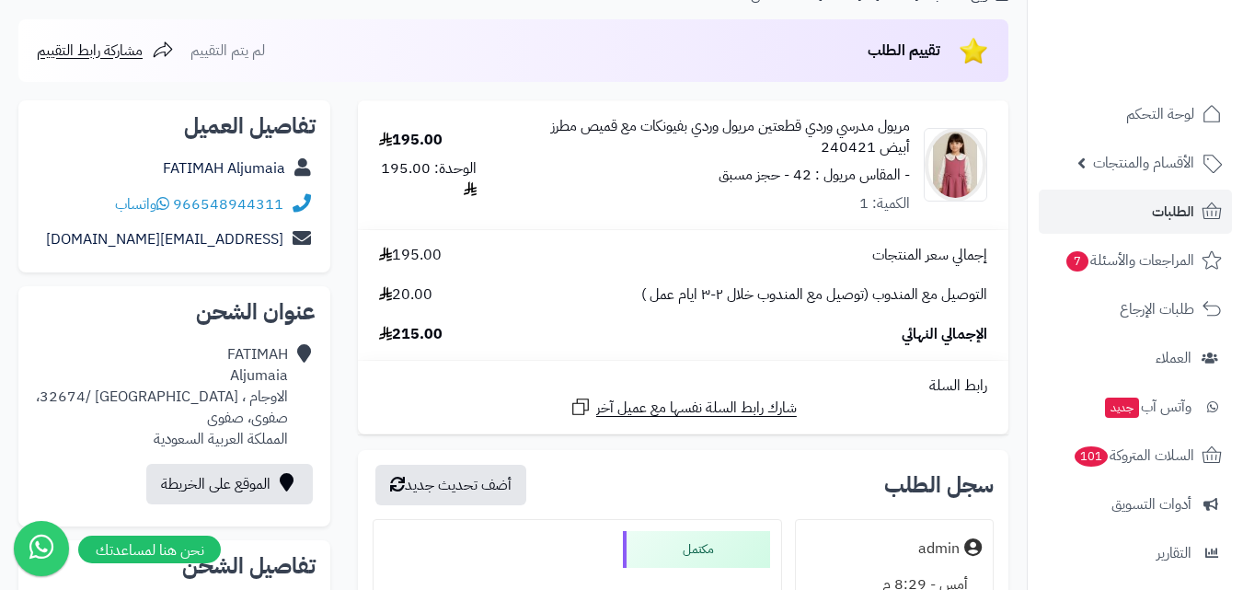
scroll to position [184, 0]
click at [1149, 221] on link "الطلبات" at bounding box center [1134, 211] width 193 height 44
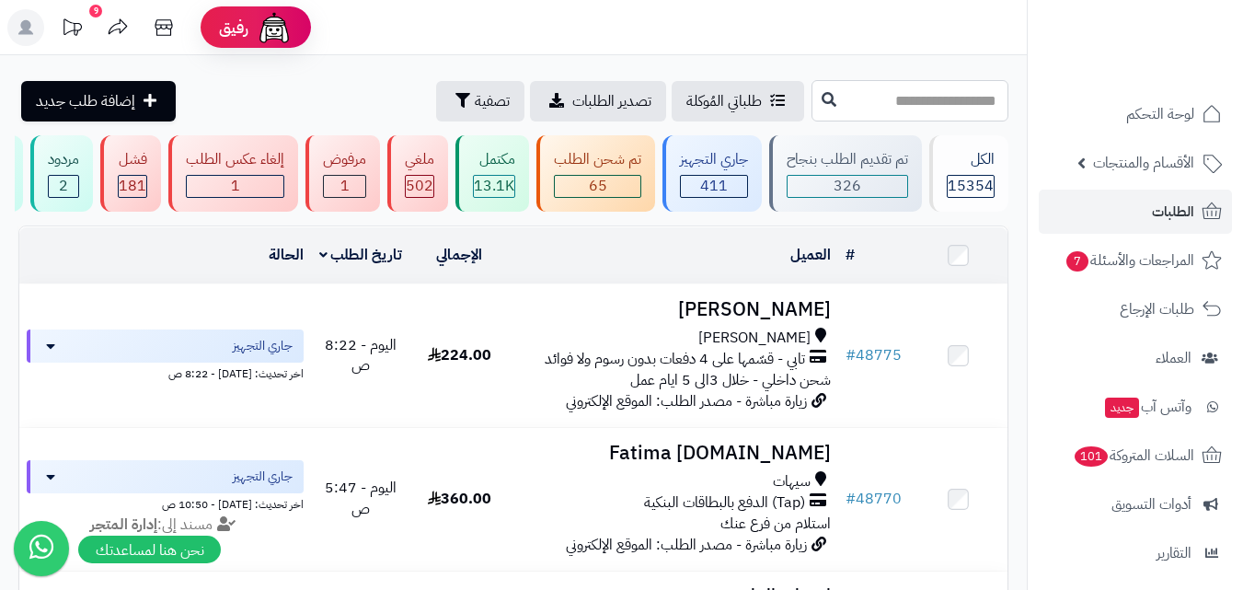
click at [934, 108] on input "text" at bounding box center [909, 100] width 197 height 41
type input "*****"
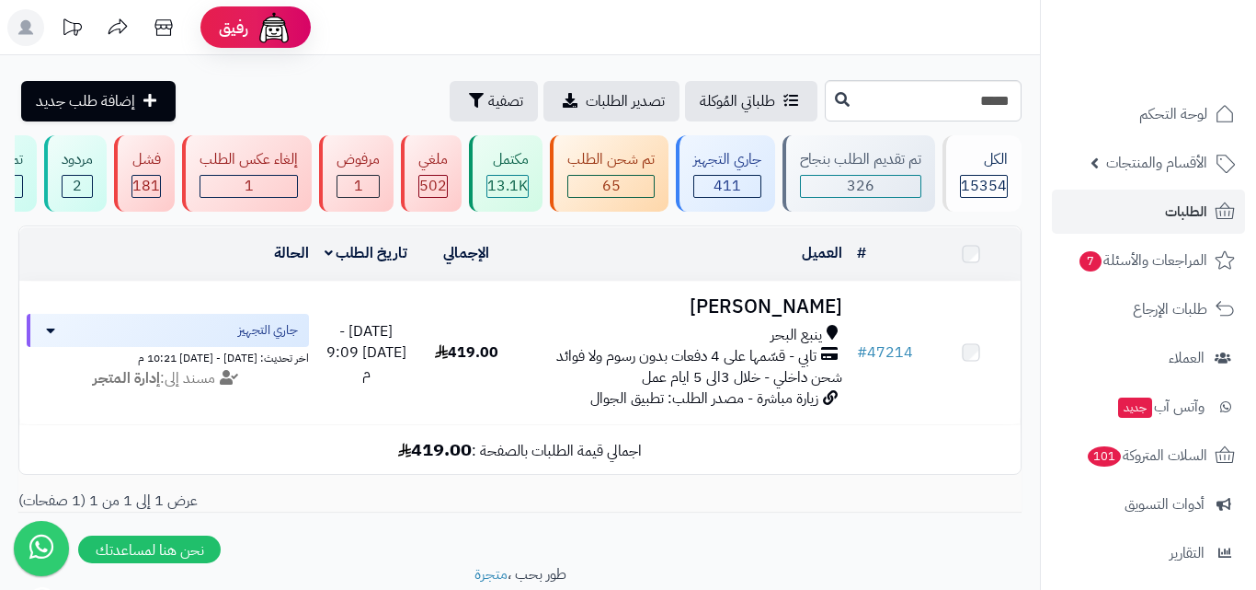
click at [716, 361] on span "تابي - قسّمها على 4 دفعات بدون رسوم ولا فوائد" at bounding box center [686, 356] width 260 height 21
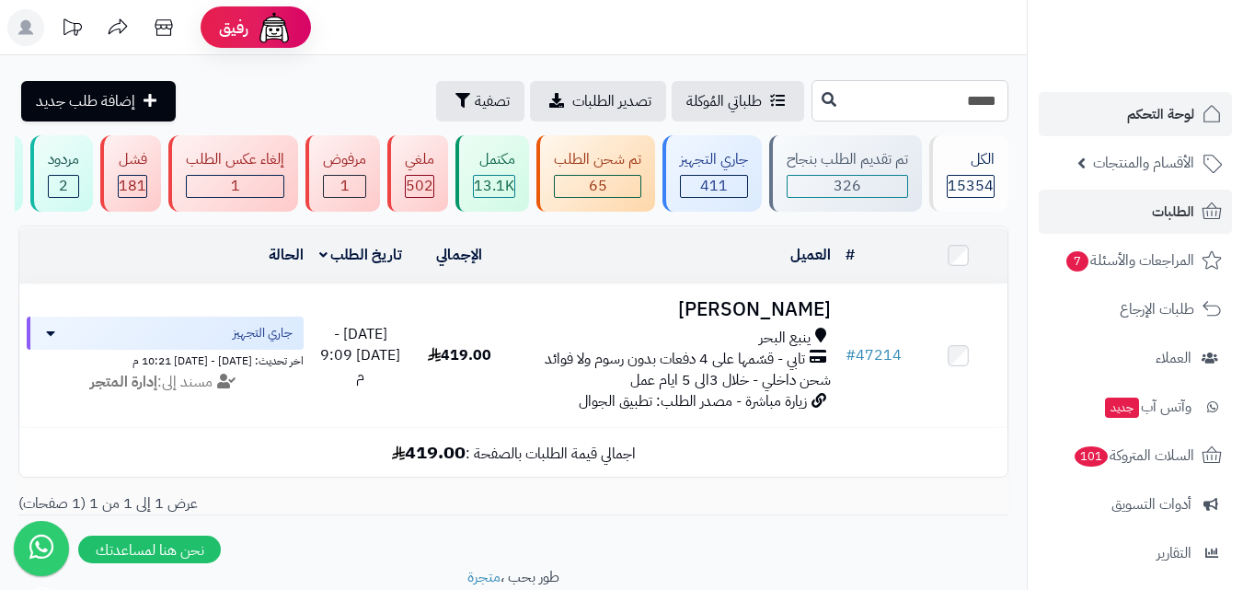
drag, startPoint x: 929, startPoint y: 112, endPoint x: 1211, endPoint y: 105, distance: 282.5
click at [1205, 109] on div "رفيق ! الطلبات معالجة مكتمل إرجاع المنتجات العملاء المتواجدون الان 19968 عملاء …" at bounding box center [621, 329] width 1243 height 659
type input "*****"
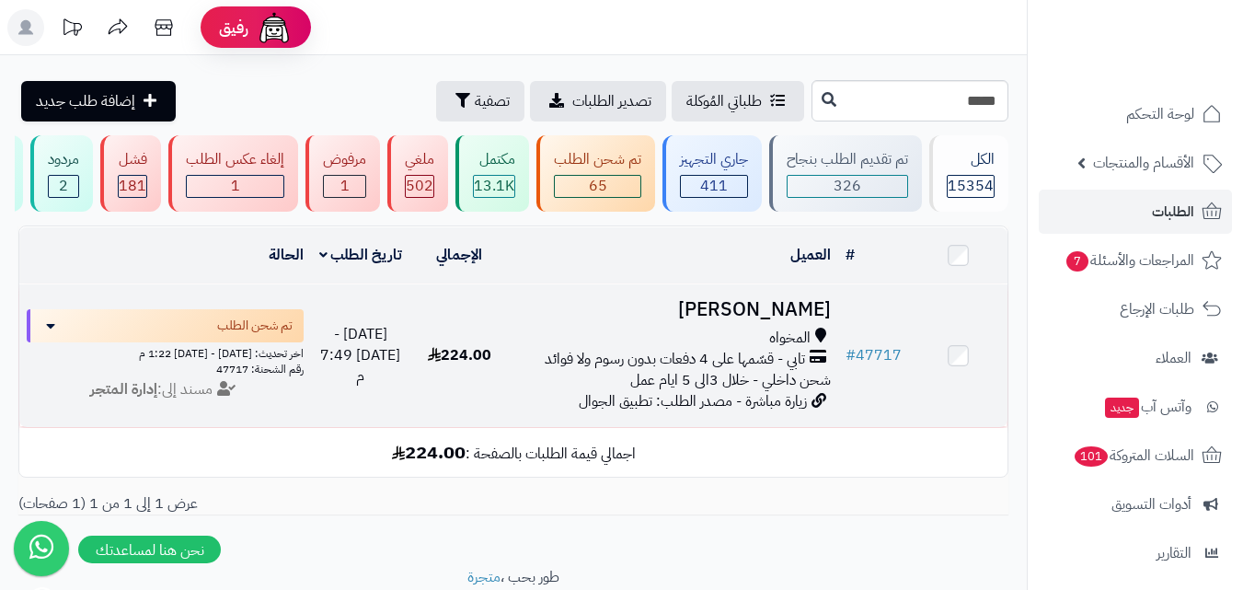
click at [754, 349] on div "المخواه" at bounding box center [673, 337] width 315 height 21
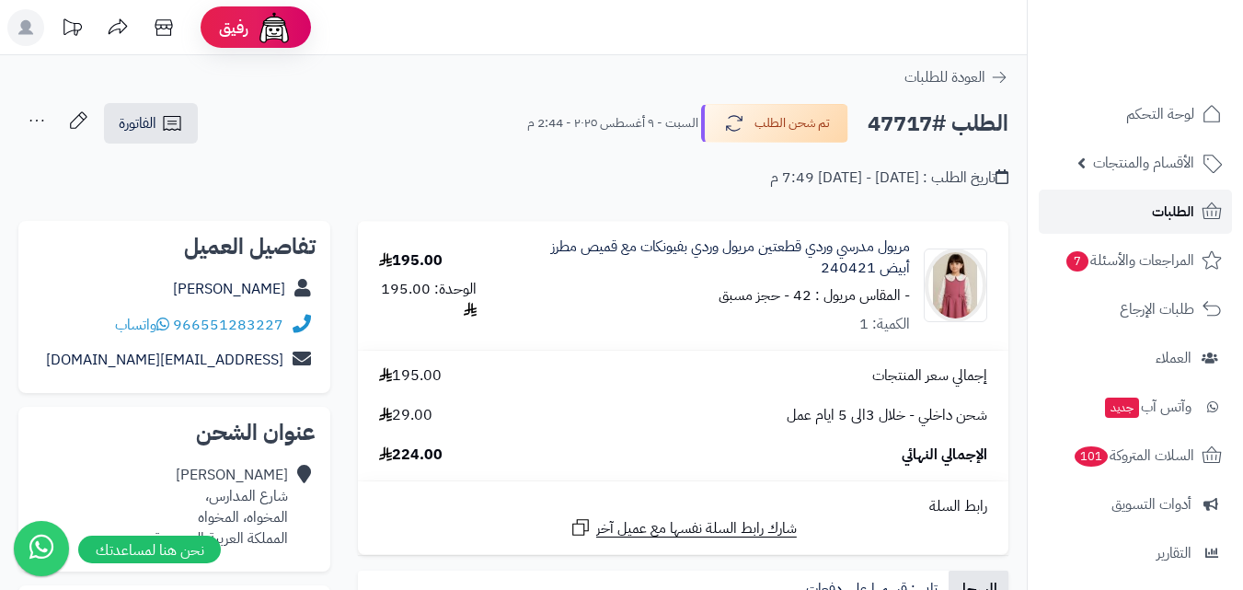
click at [1185, 205] on span "الطلبات" at bounding box center [1173, 212] width 42 height 26
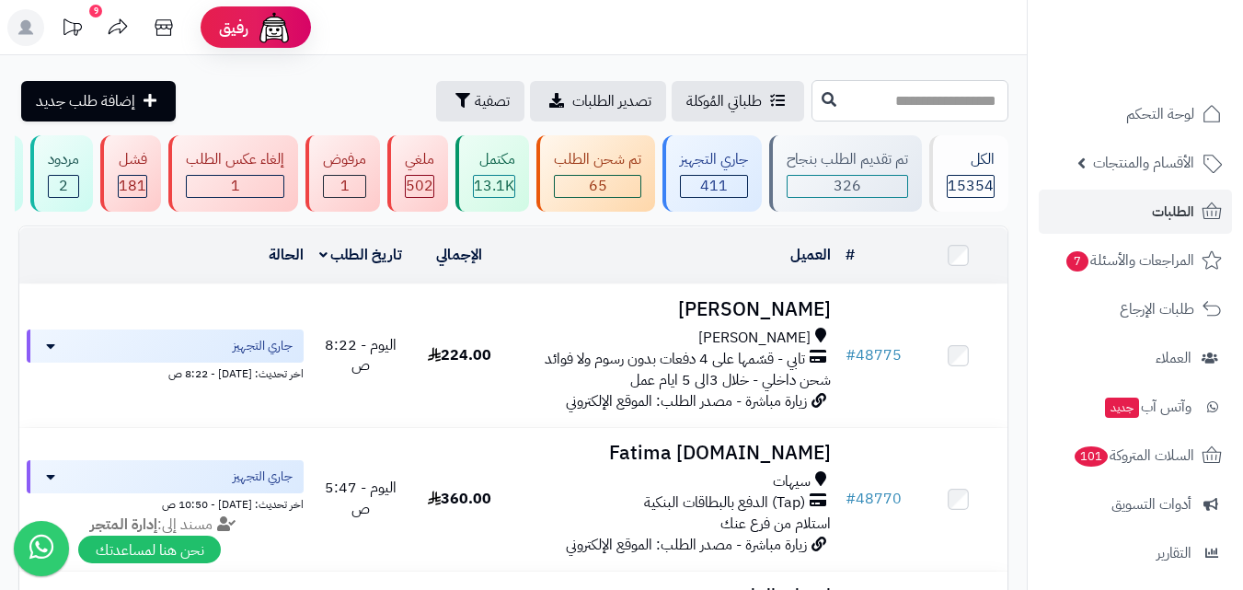
click at [990, 109] on input "text" at bounding box center [909, 100] width 197 height 41
type input "*****"
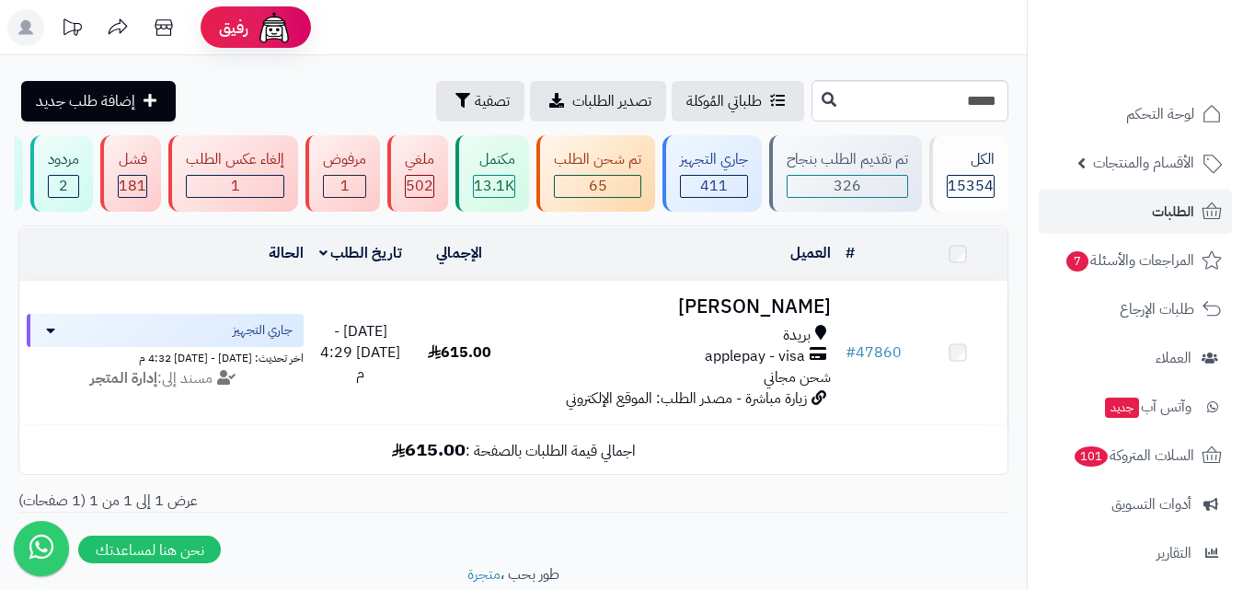
click at [730, 388] on div "بريدة applepay - visa شحن مجاني" at bounding box center [673, 356] width 315 height 63
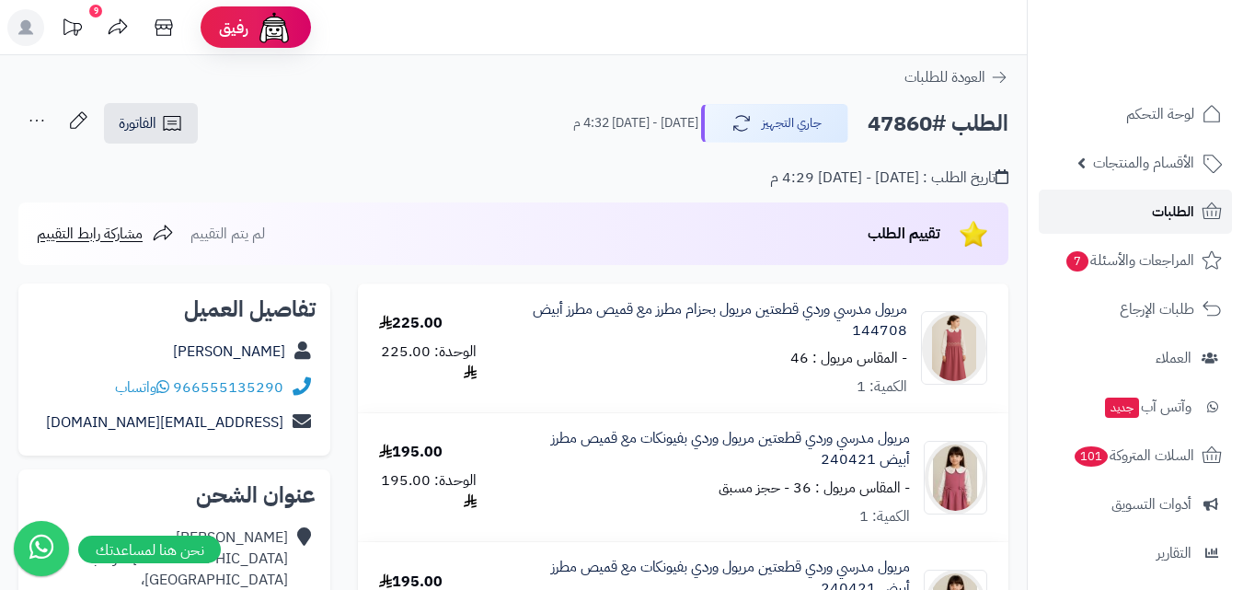
click at [1117, 216] on link "الطلبات" at bounding box center [1134, 211] width 193 height 44
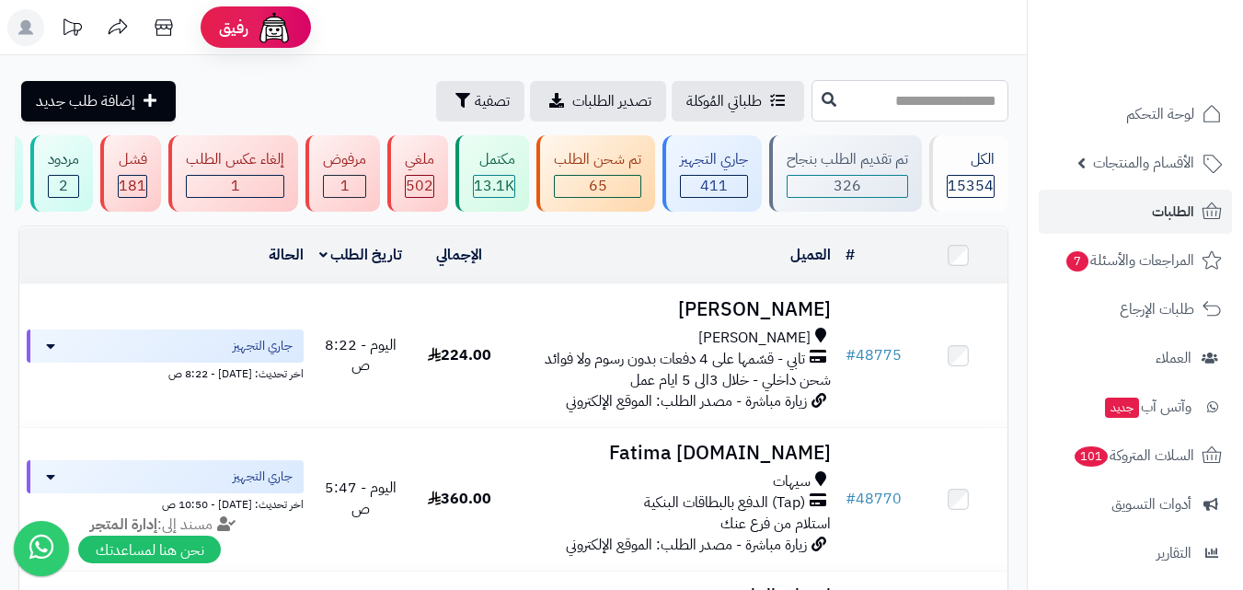
click at [842, 119] on input "text" at bounding box center [909, 100] width 197 height 41
type input "*****"
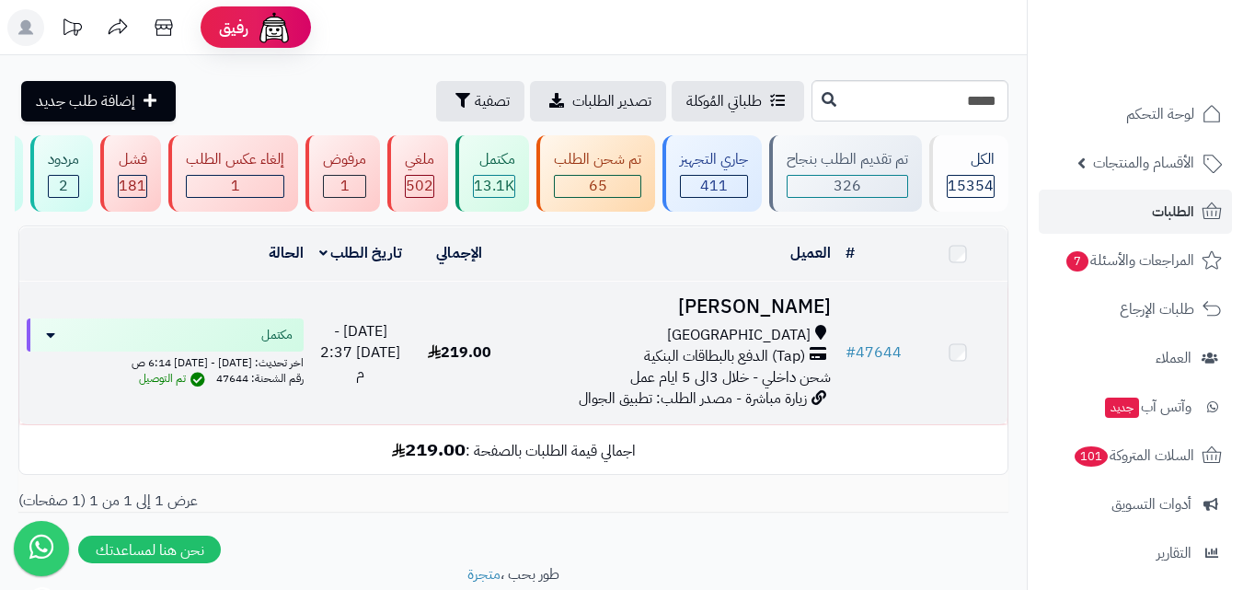
click at [712, 382] on span "شحن داخلي - خلال 3الى 5 ايام عمل" at bounding box center [730, 377] width 201 height 22
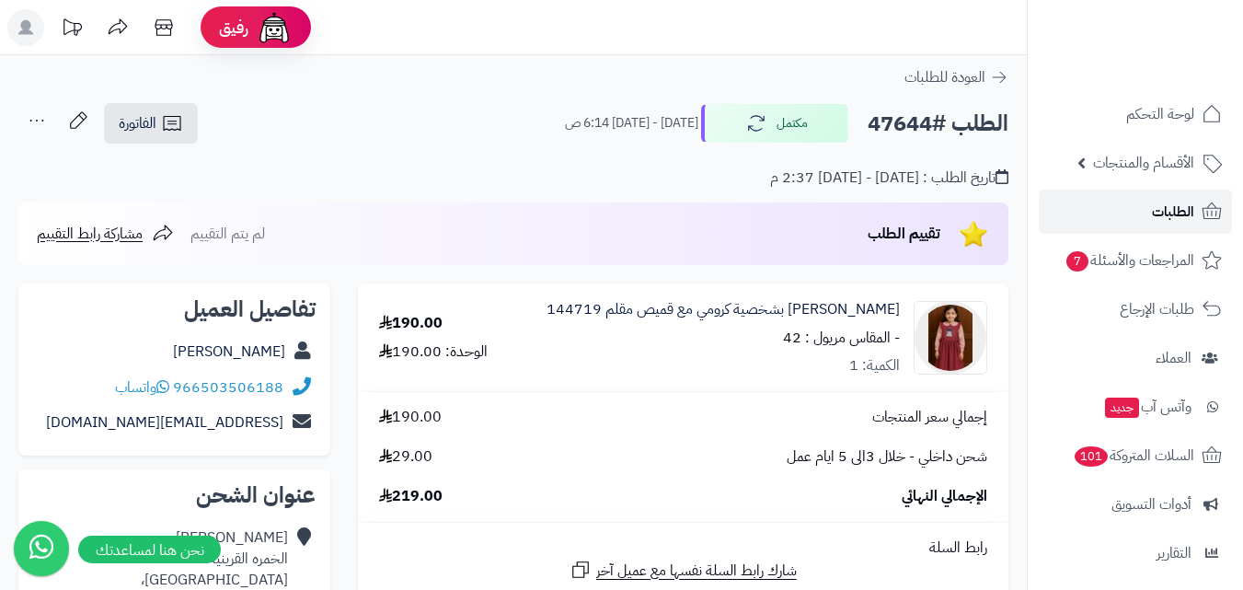
click at [1171, 223] on span "الطلبات" at bounding box center [1173, 212] width 42 height 26
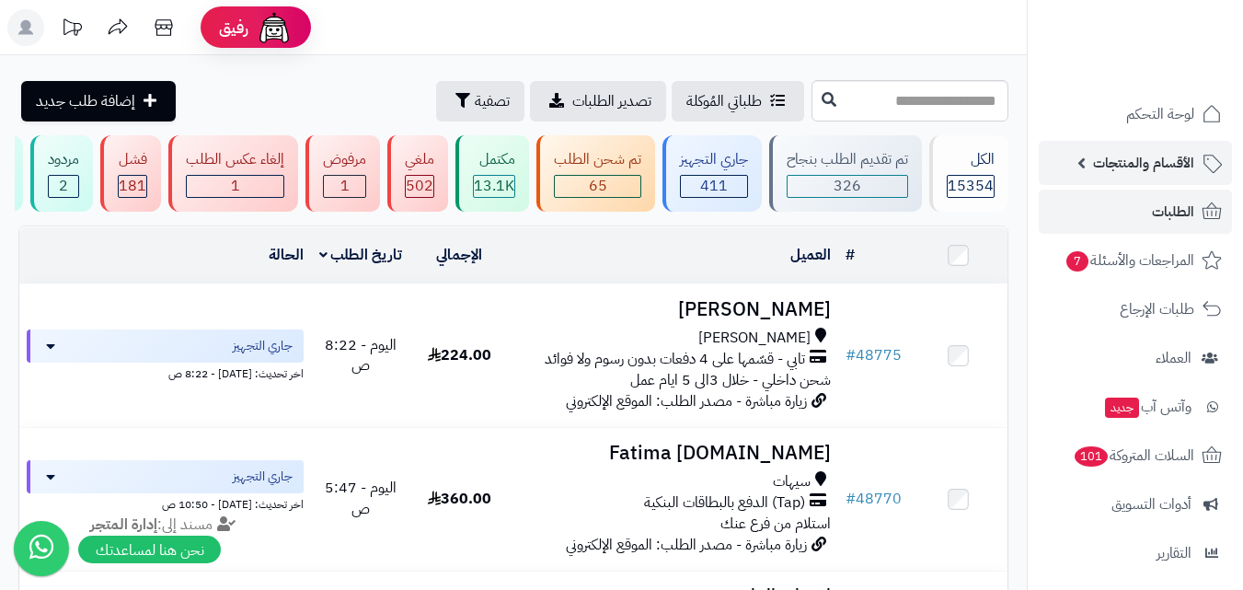
click at [1096, 159] on span "الأقسام والمنتجات" at bounding box center [1143, 163] width 101 height 26
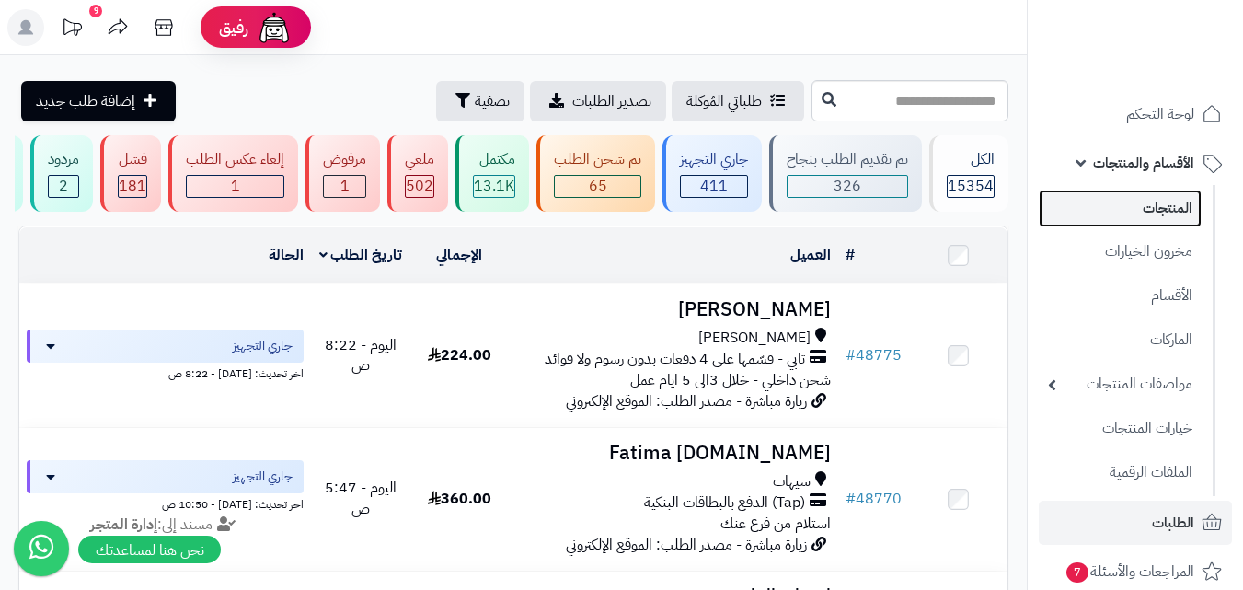
click at [1120, 200] on link "المنتجات" at bounding box center [1119, 208] width 163 height 38
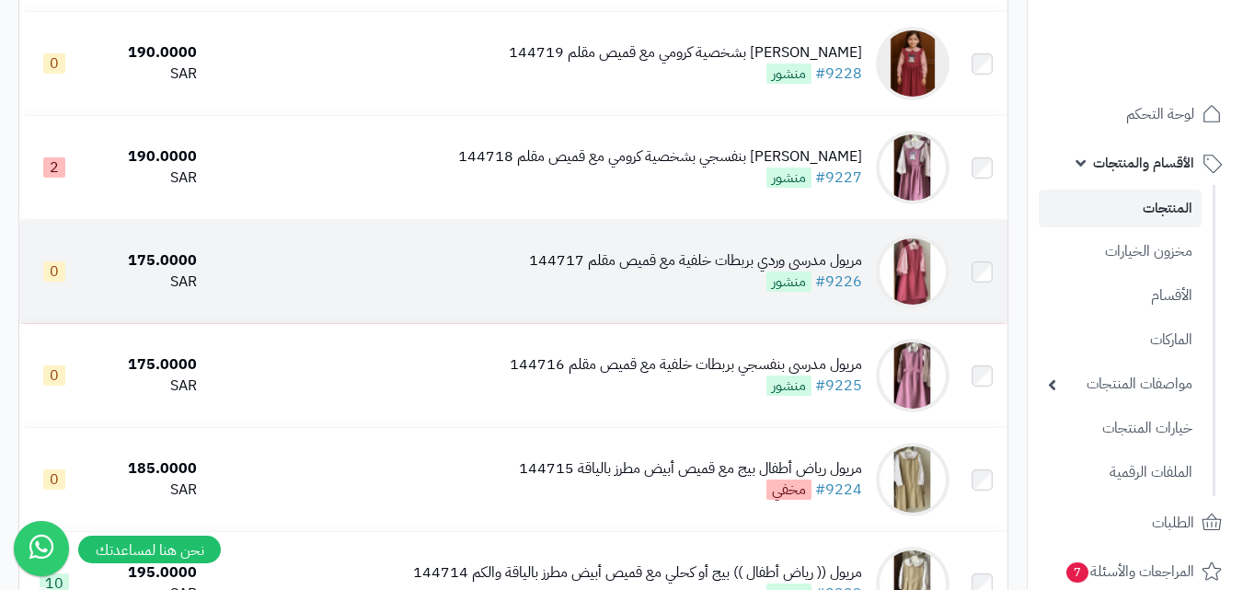
scroll to position [1472, 0]
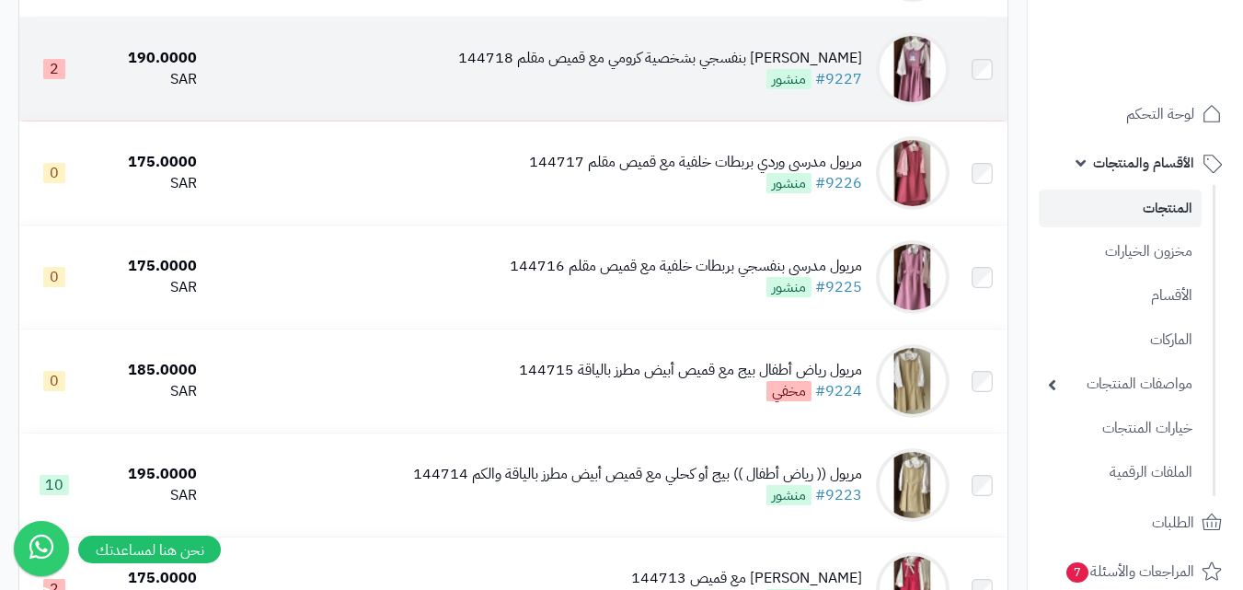
click at [739, 85] on div "مريول مدرسي بنفسجي بشخصية كرومي مع قميص مقلم 144718 #9227 منشور" at bounding box center [660, 69] width 404 height 42
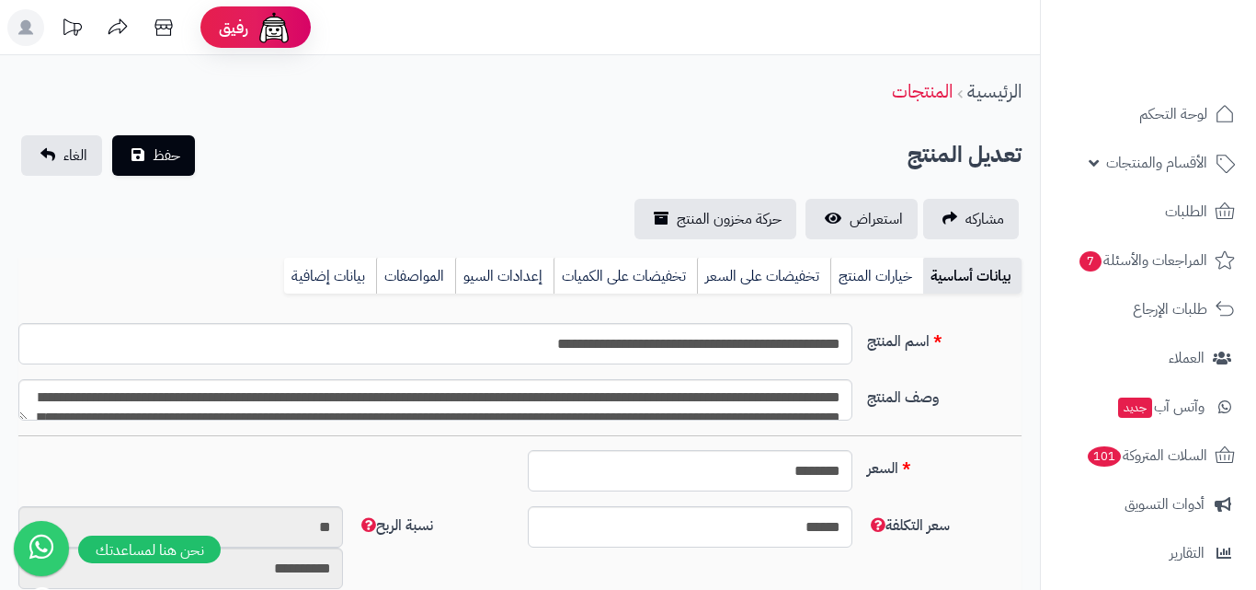
click at [877, 272] on link "خيارات المنتج" at bounding box center [877, 276] width 93 height 37
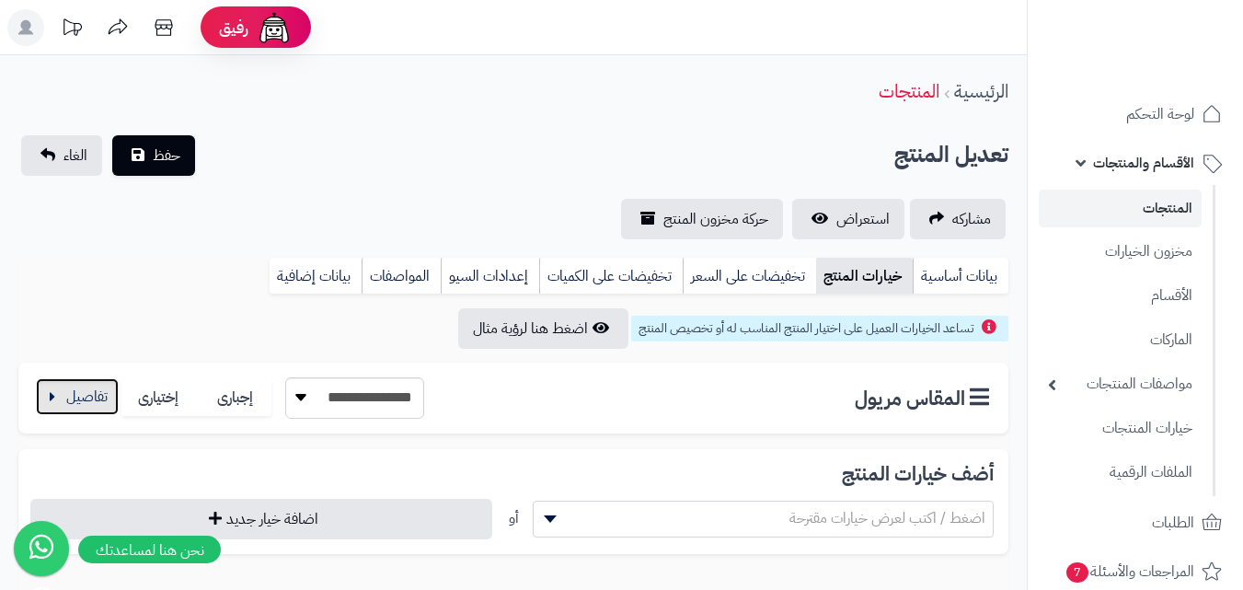
click at [93, 400] on button "button" at bounding box center [77, 396] width 83 height 37
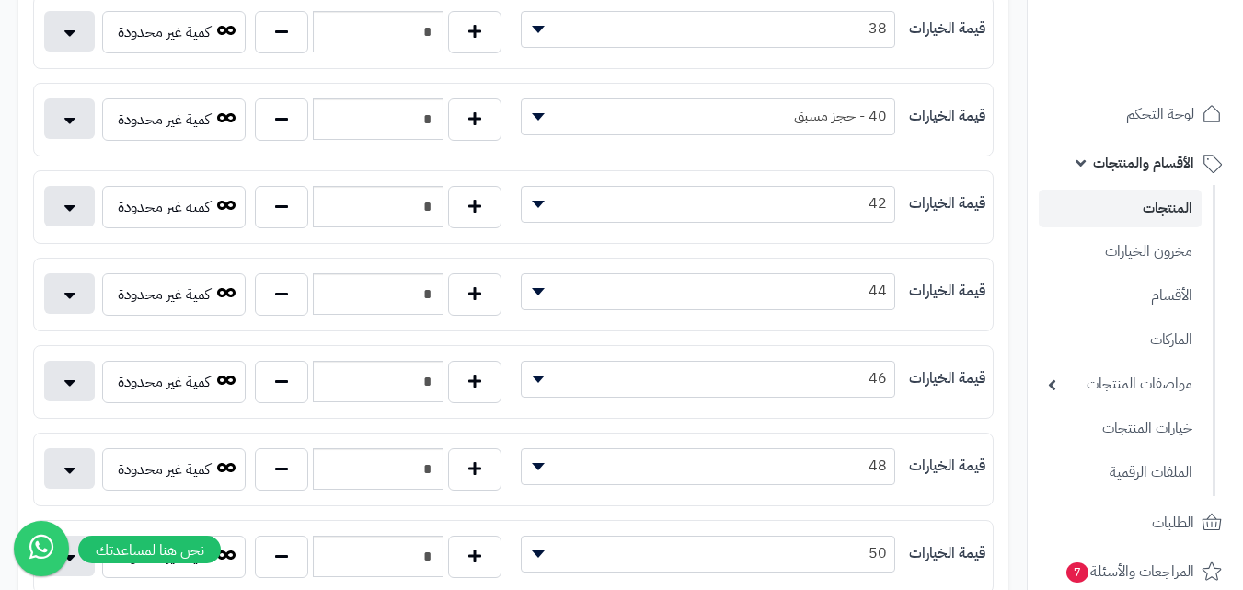
scroll to position [644, 0]
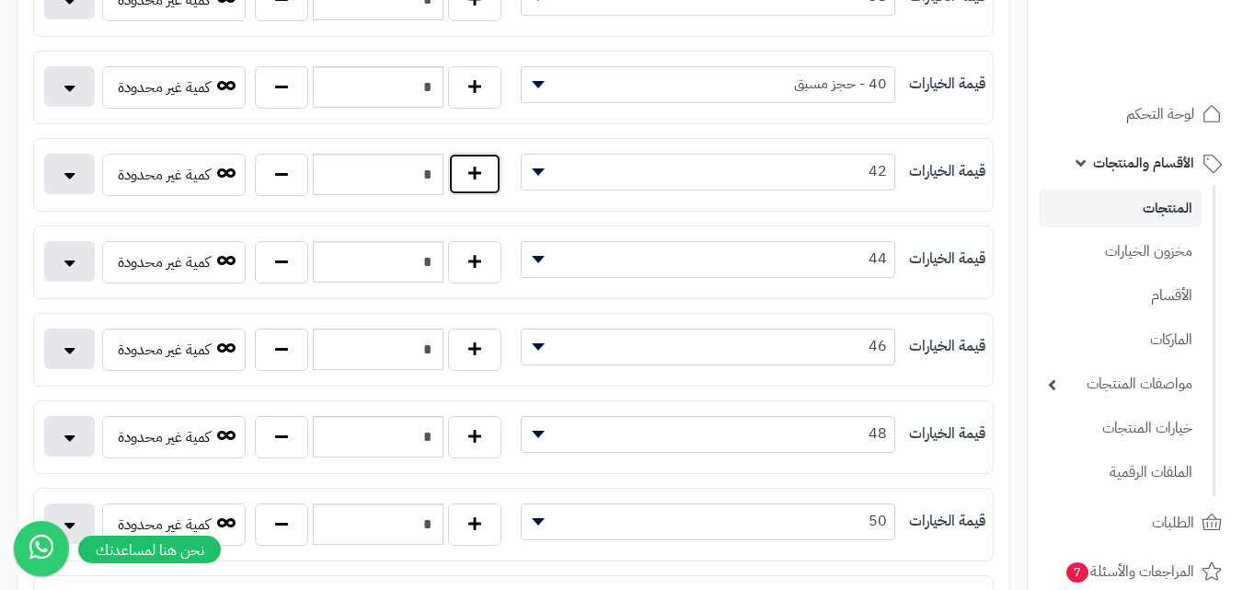
click at [478, 175] on button "button" at bounding box center [474, 174] width 53 height 42
type input "*"
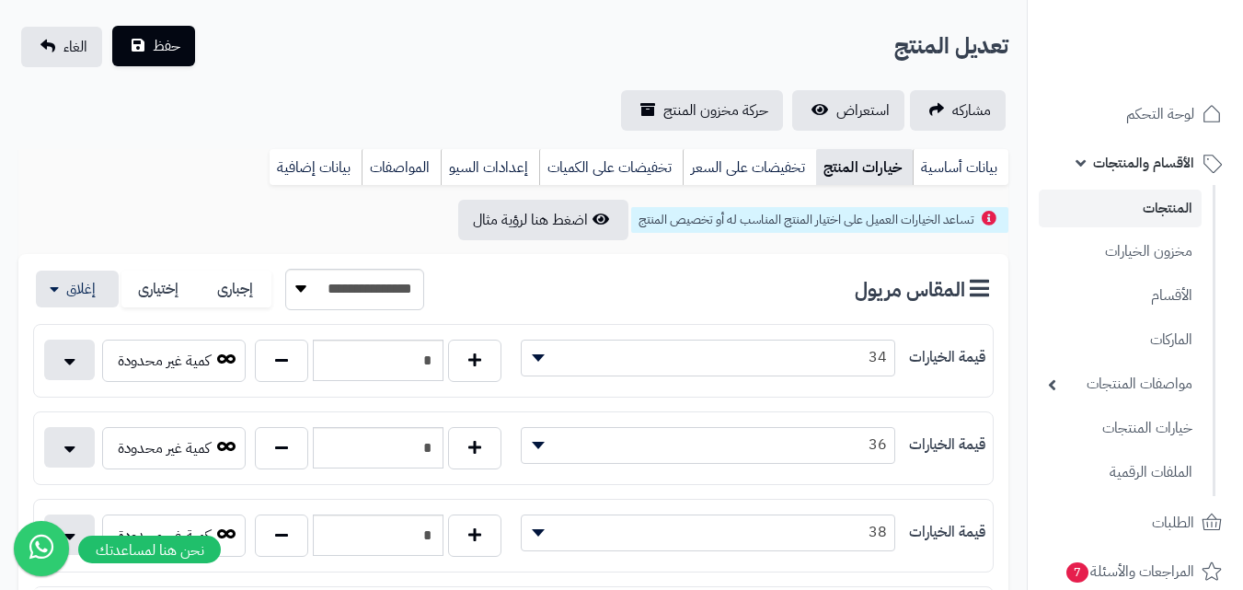
scroll to position [0, 0]
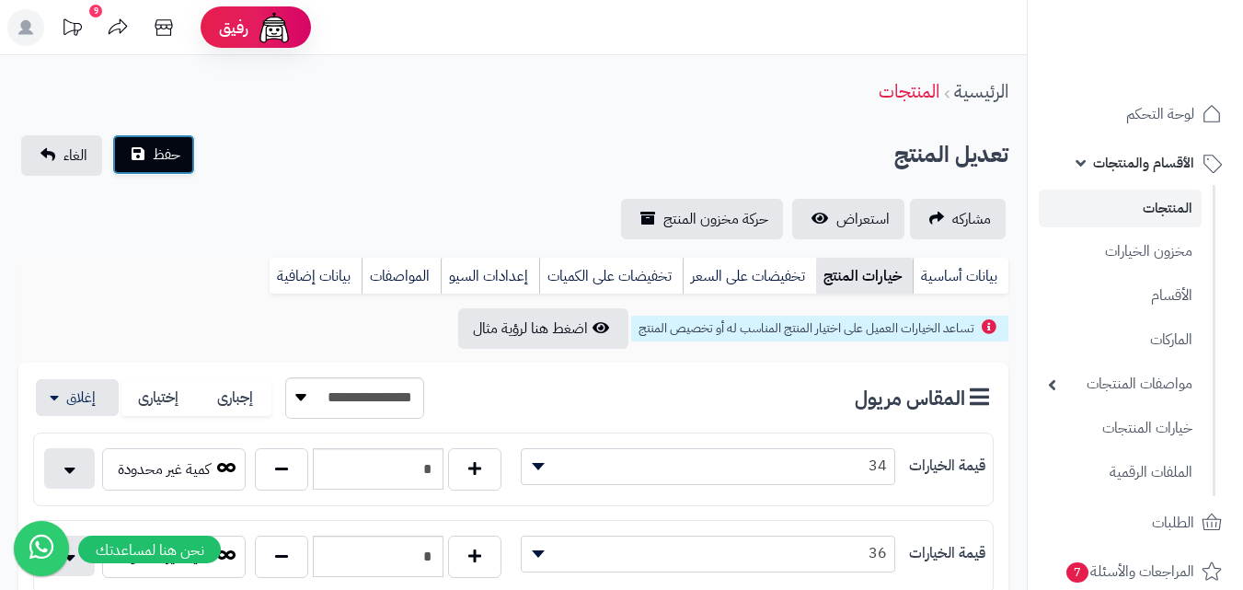
click at [136, 157] on button "حفظ" at bounding box center [153, 154] width 83 height 40
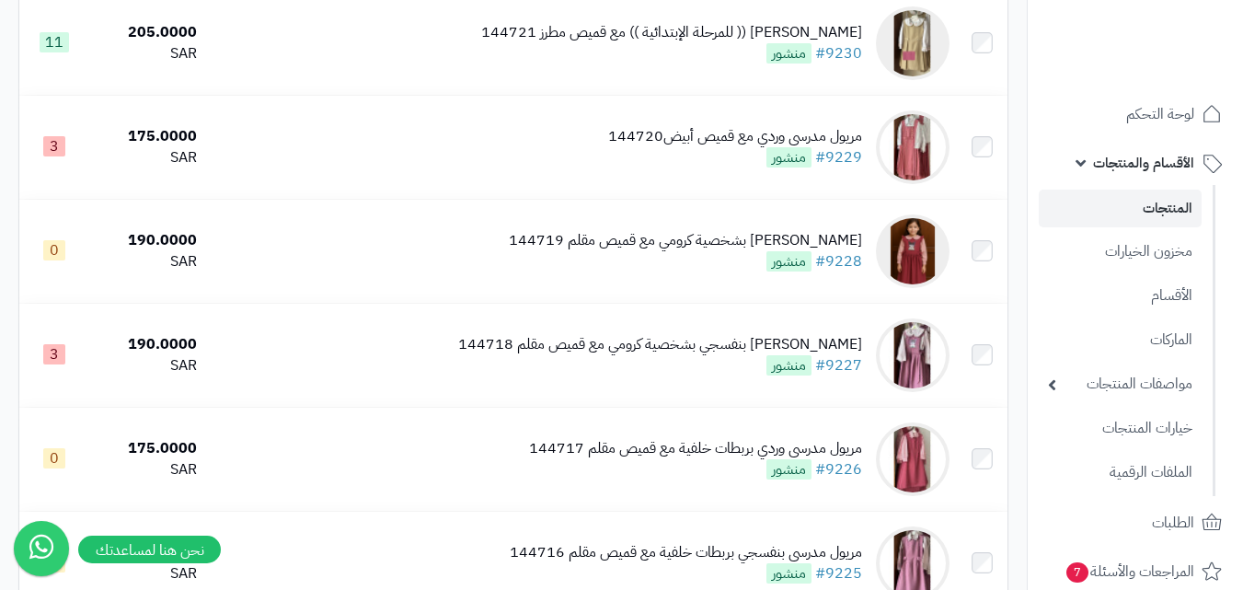
scroll to position [1380, 0]
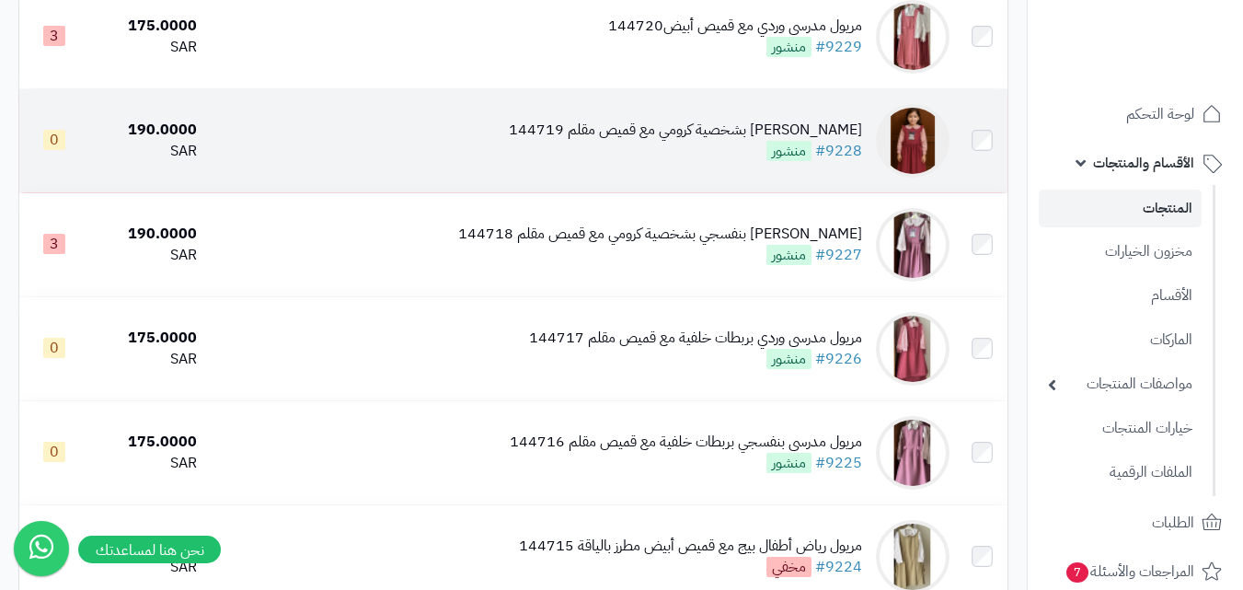
click at [722, 181] on td "مريول مدرسي وردي بشخصية كرومي مع قميص مقلم 144719 #9228 منشور" at bounding box center [580, 140] width 752 height 103
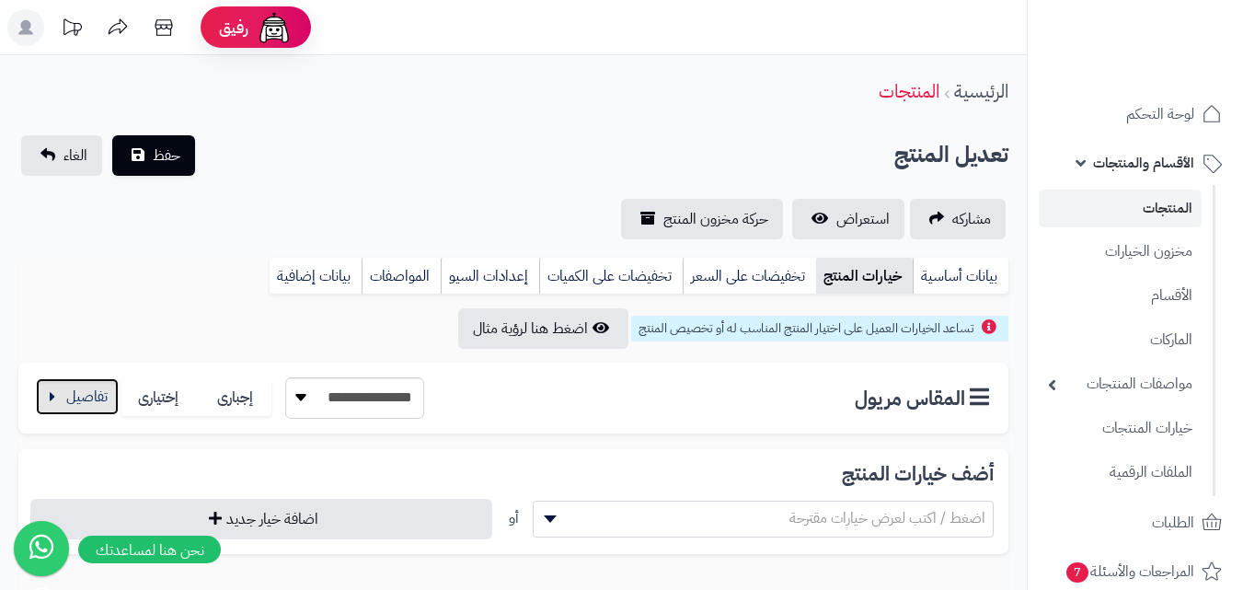
click at [87, 399] on button "button" at bounding box center [77, 396] width 83 height 37
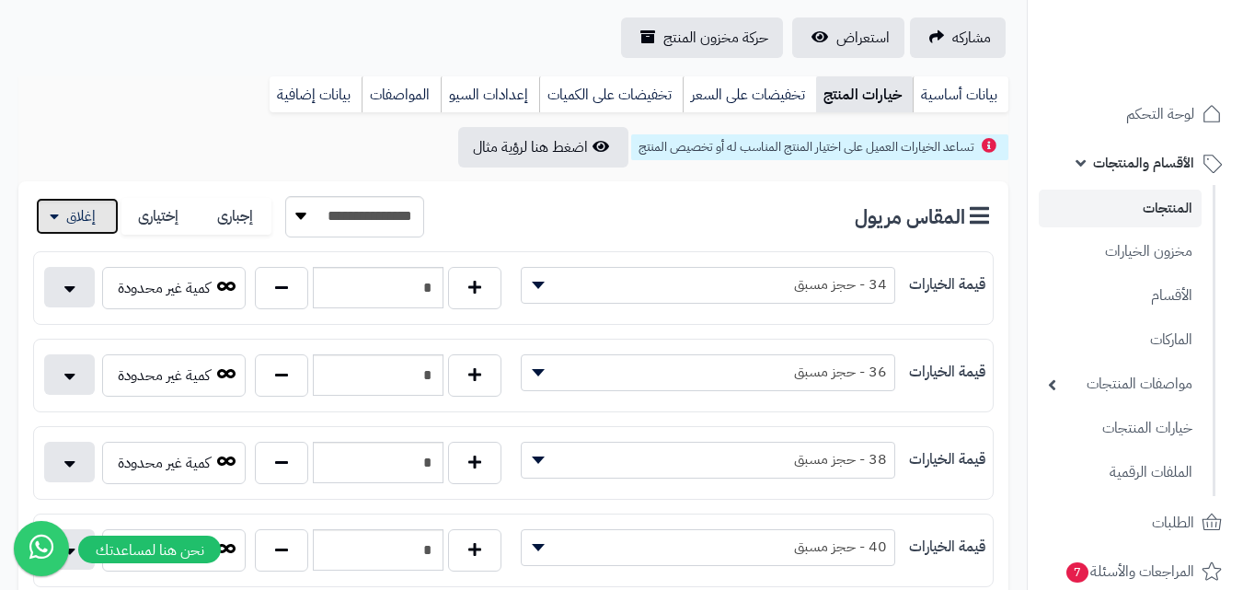
scroll to position [460, 0]
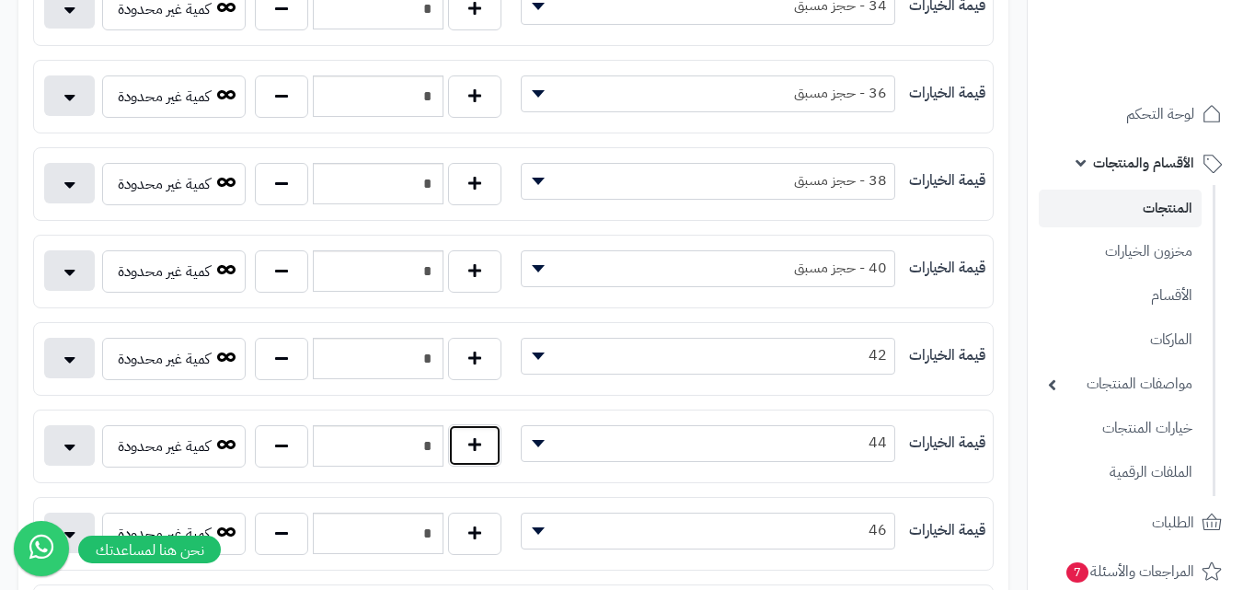
click at [484, 447] on button "button" at bounding box center [474, 445] width 53 height 42
type input "*"
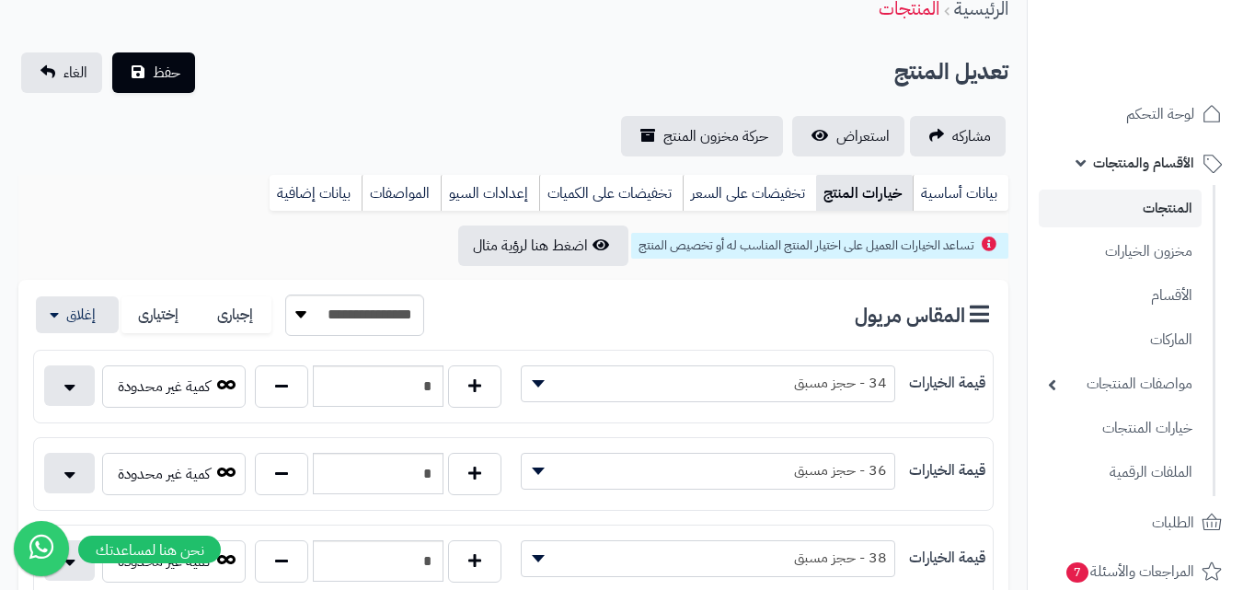
scroll to position [0, 0]
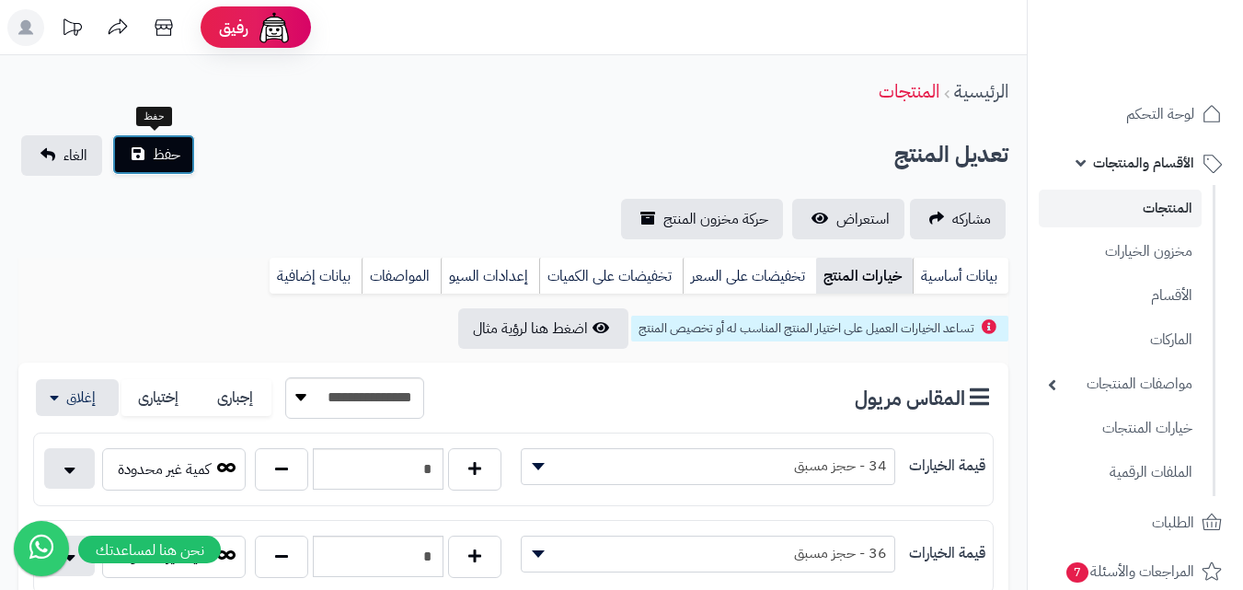
click at [178, 147] on span "حفظ" at bounding box center [167, 154] width 28 height 22
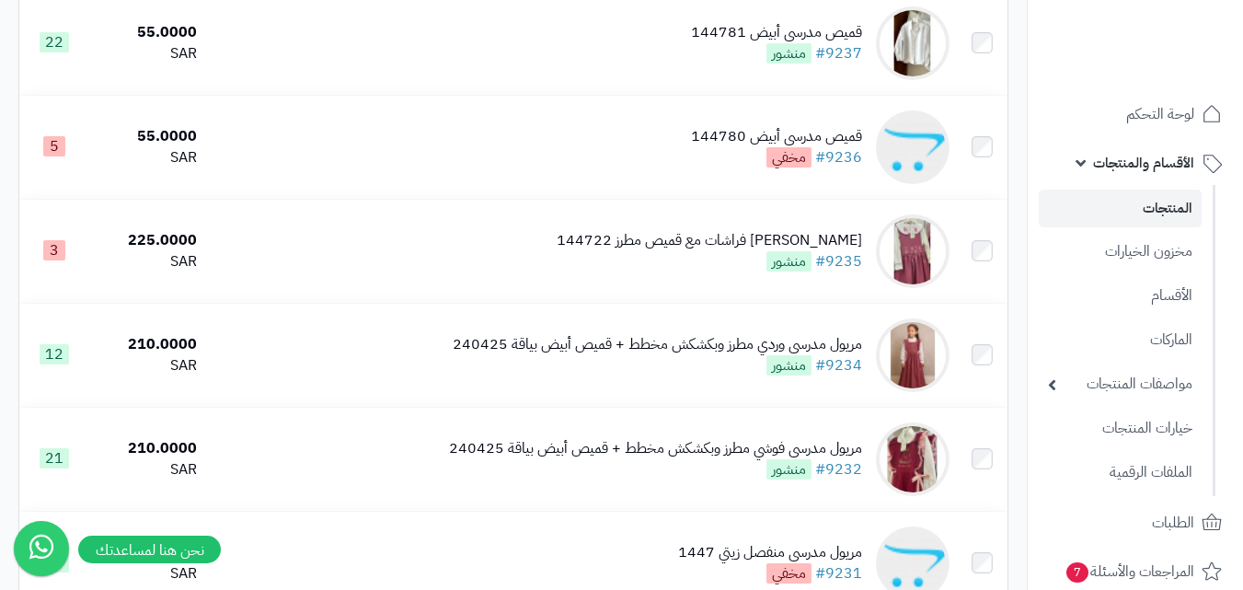
scroll to position [644, 0]
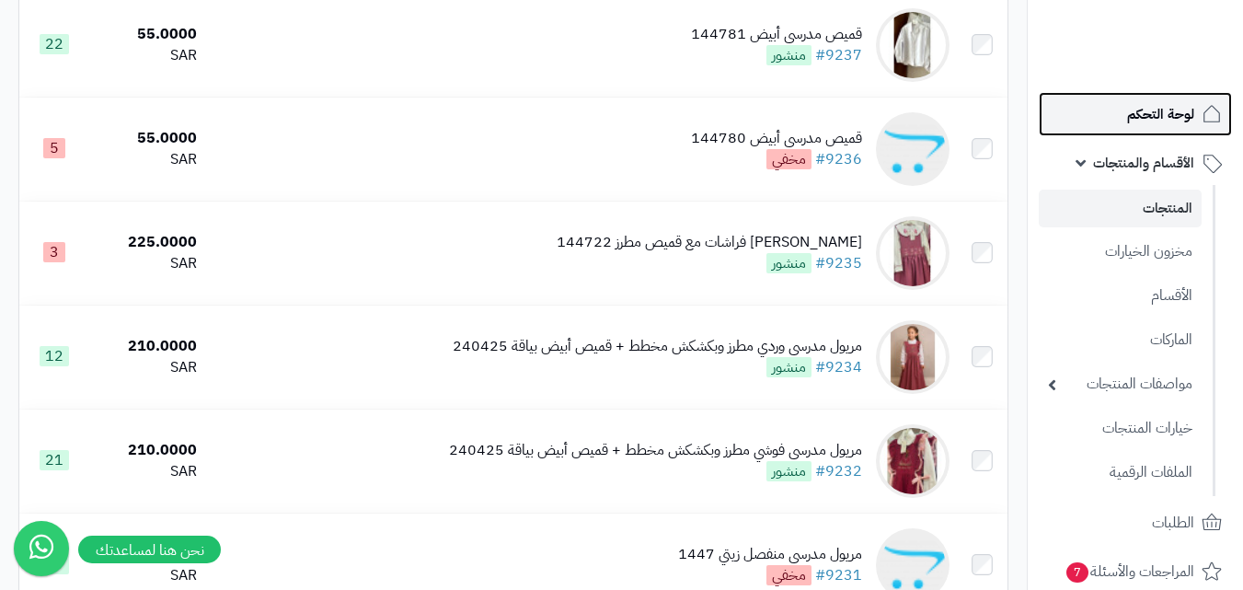
click at [1158, 103] on span "لوحة التحكم" at bounding box center [1160, 114] width 67 height 26
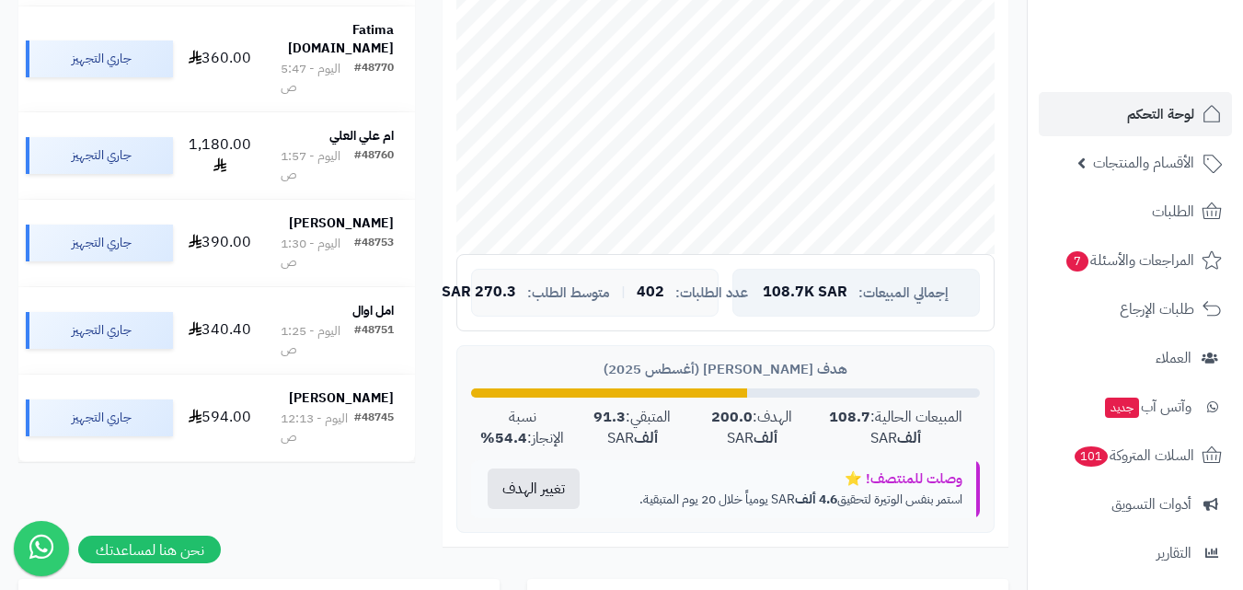
scroll to position [92, 0]
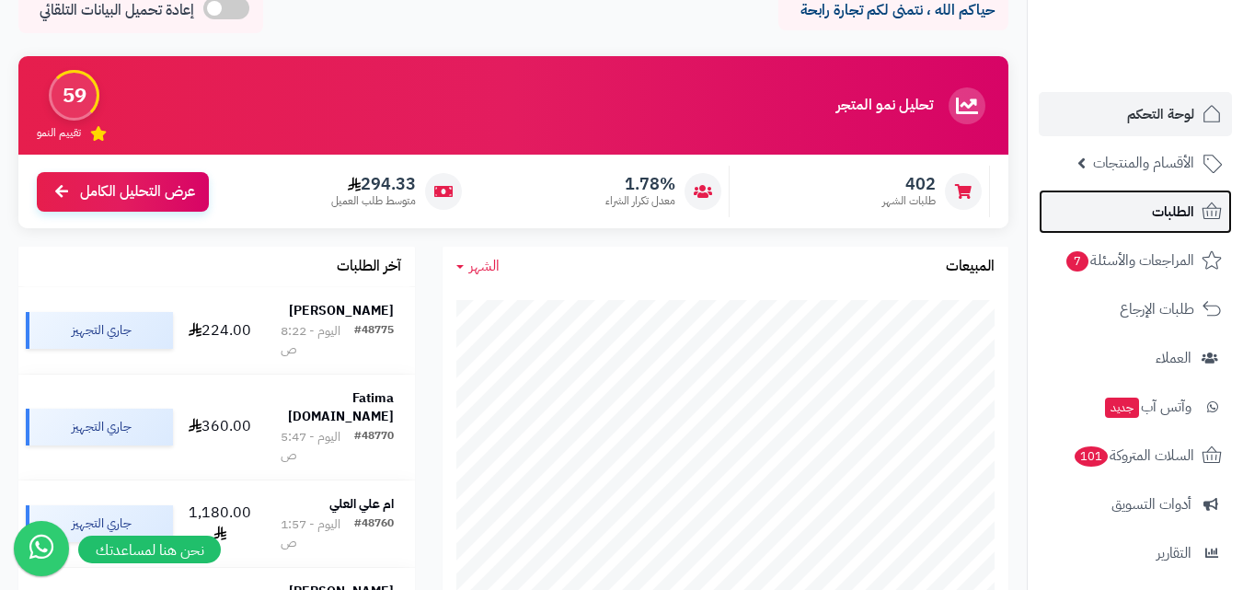
click at [1148, 211] on link "الطلبات" at bounding box center [1134, 211] width 193 height 44
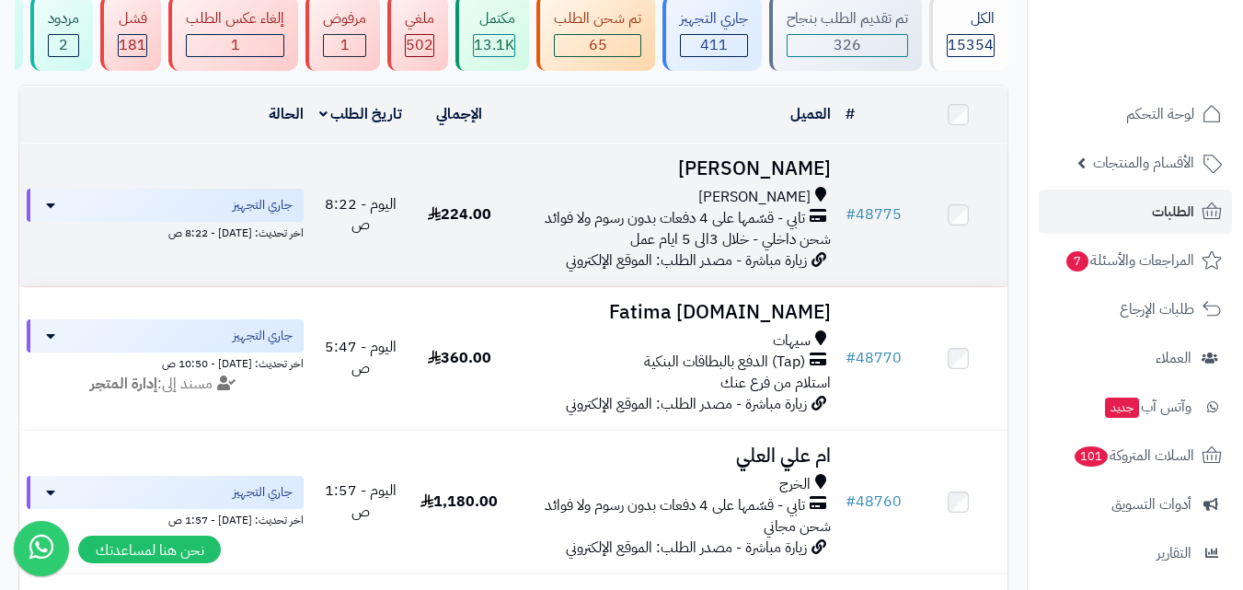
scroll to position [184, 0]
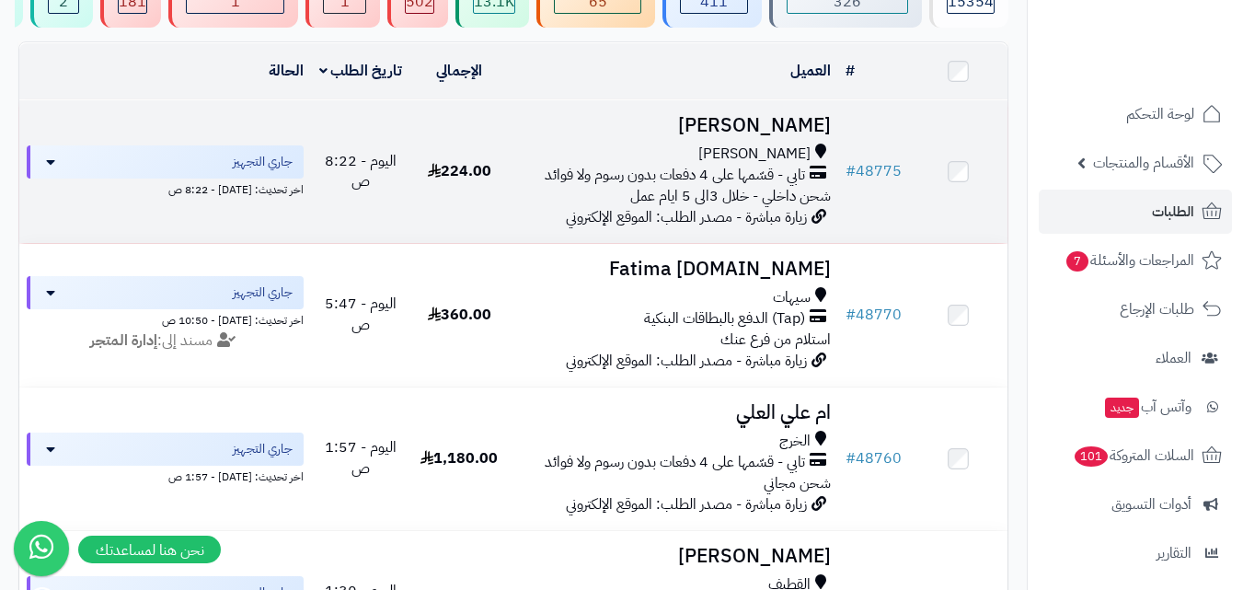
click at [762, 350] on span "استلام من فرع عنك" at bounding box center [775, 339] width 110 height 22
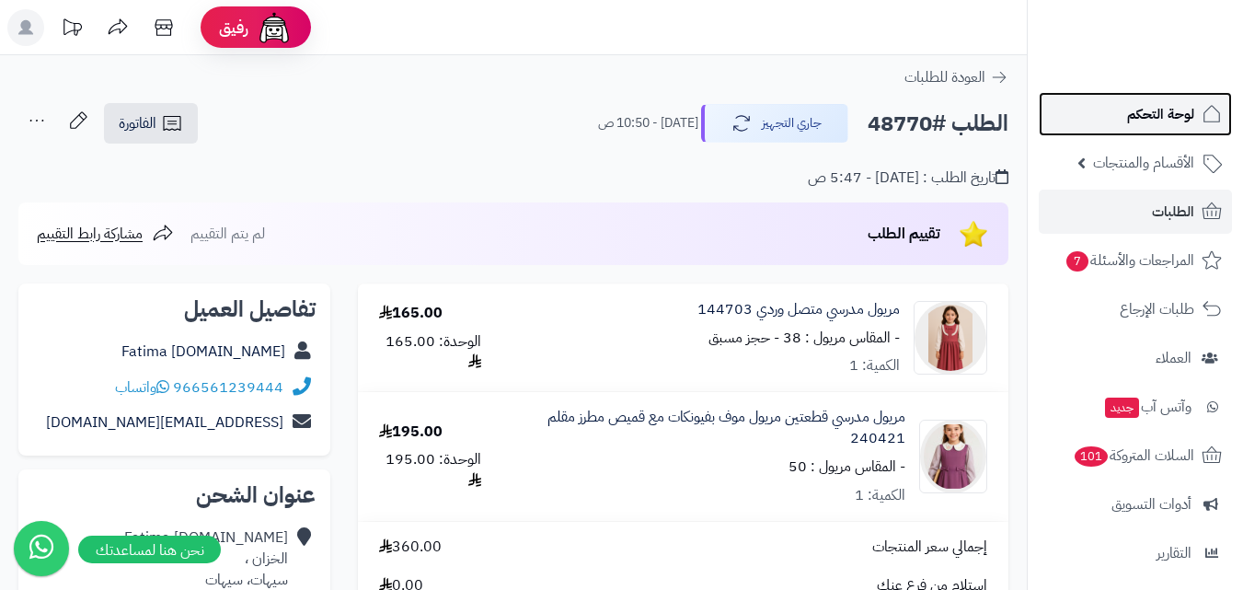
click at [1178, 123] on span "لوحة التحكم" at bounding box center [1160, 114] width 67 height 26
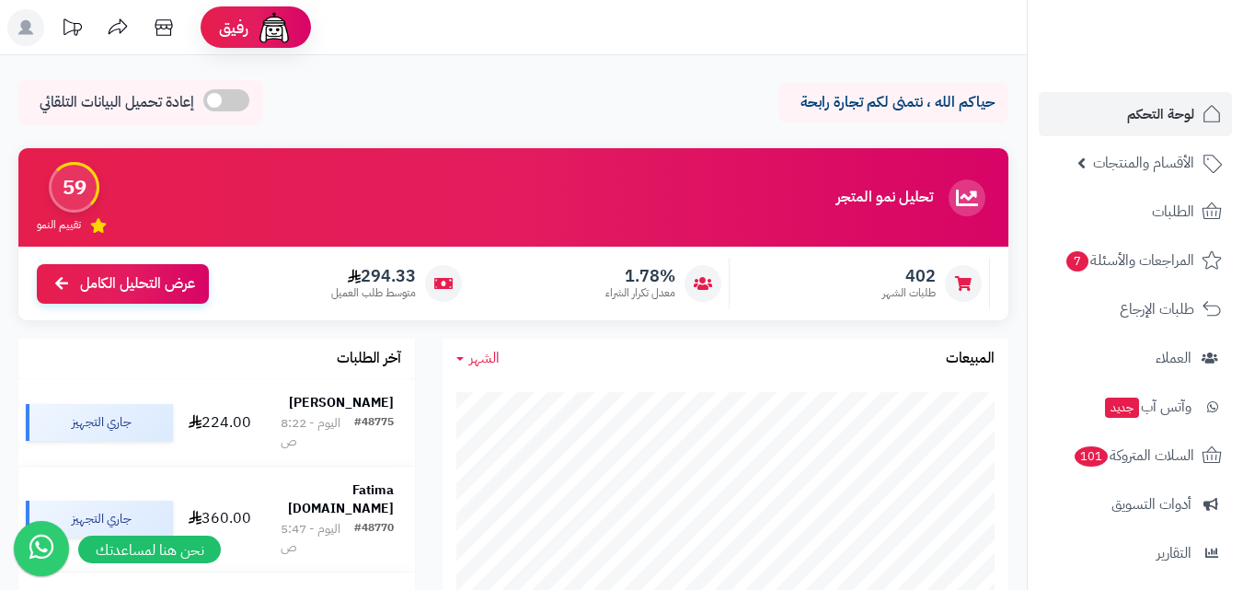
click at [27, 19] on rect at bounding box center [25, 27] width 37 height 37
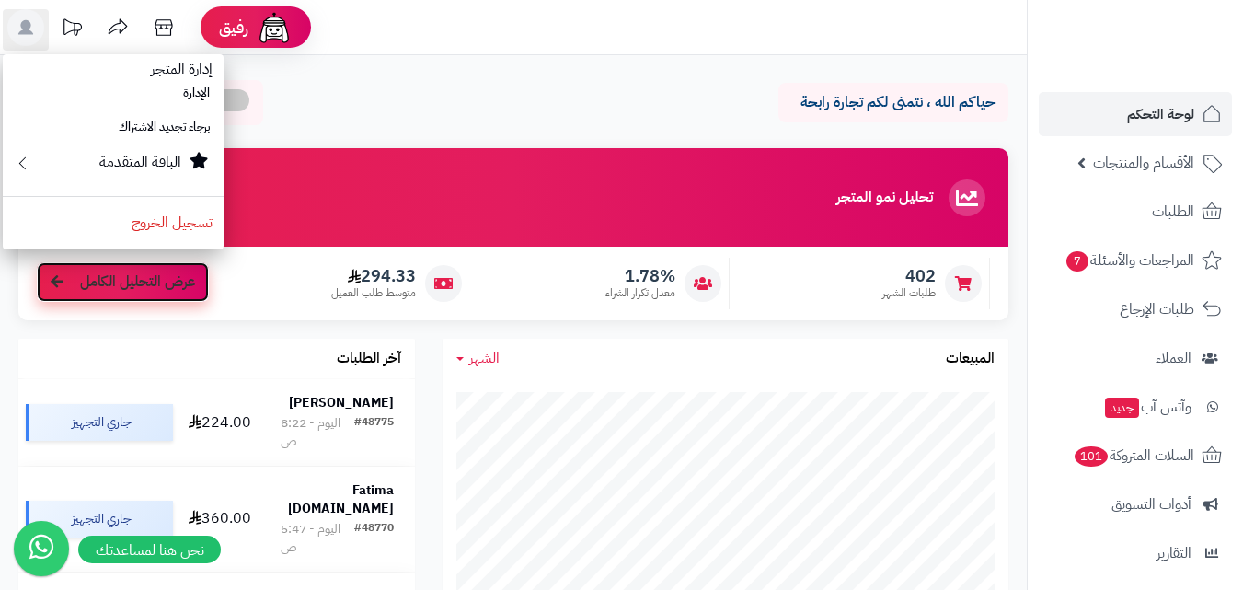
click at [129, 281] on span "عرض التحليل الكامل" at bounding box center [137, 281] width 115 height 21
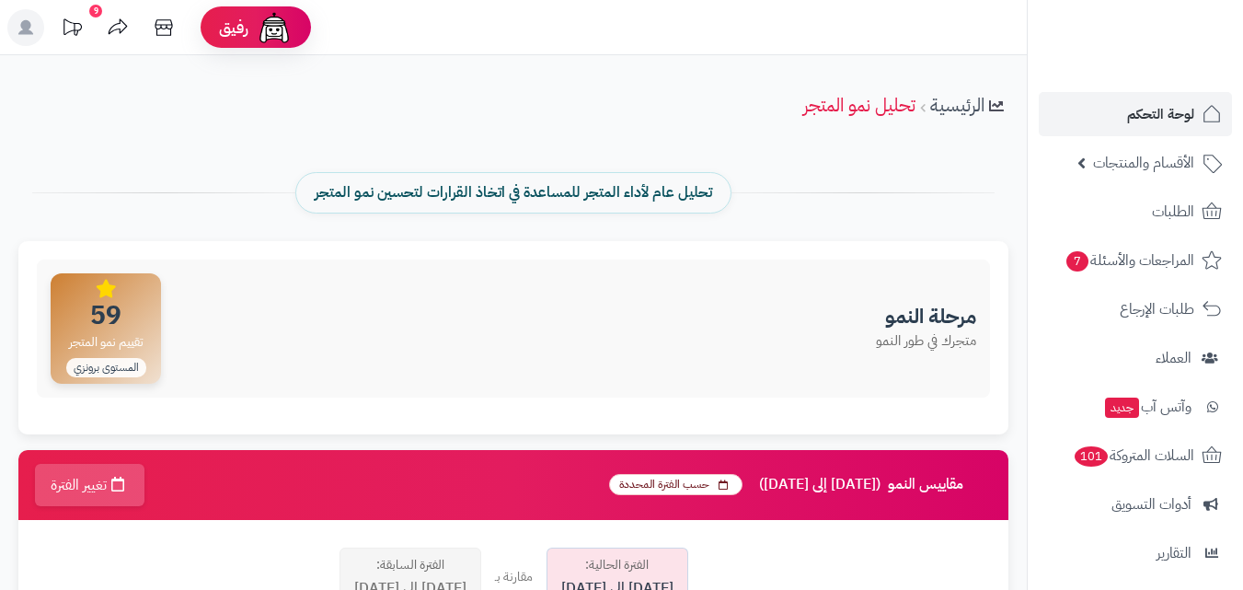
click at [16, 33] on rect at bounding box center [25, 27] width 37 height 37
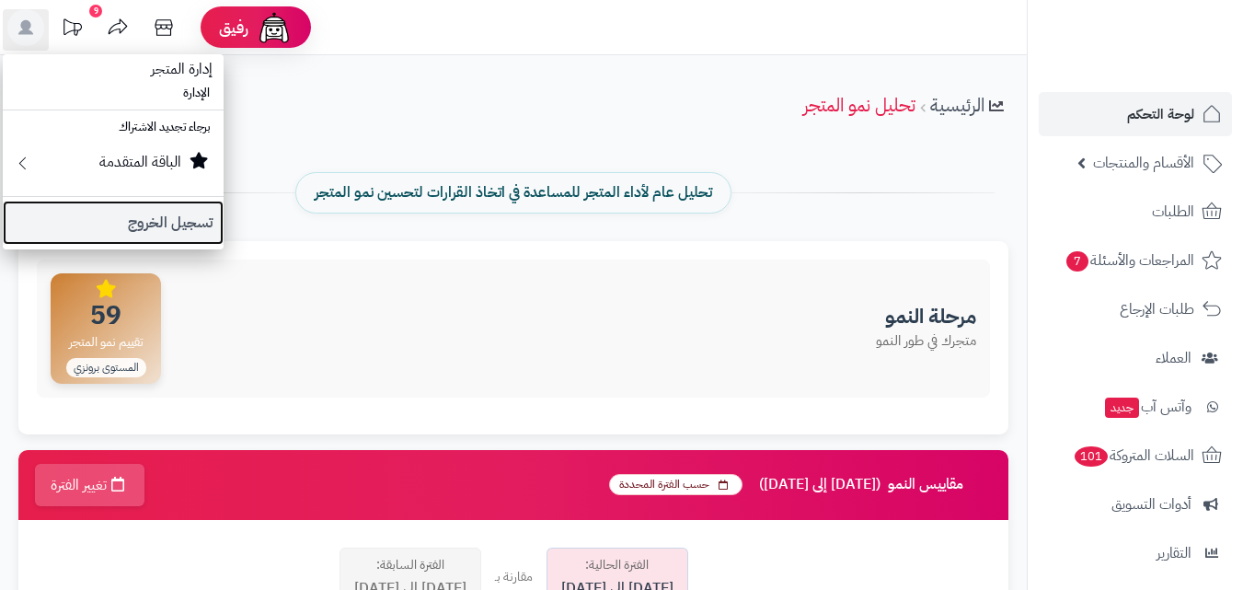
click at [180, 233] on link "تسجيل الخروج" at bounding box center [113, 223] width 221 height 44
